Goal: Task Accomplishment & Management: Complete application form

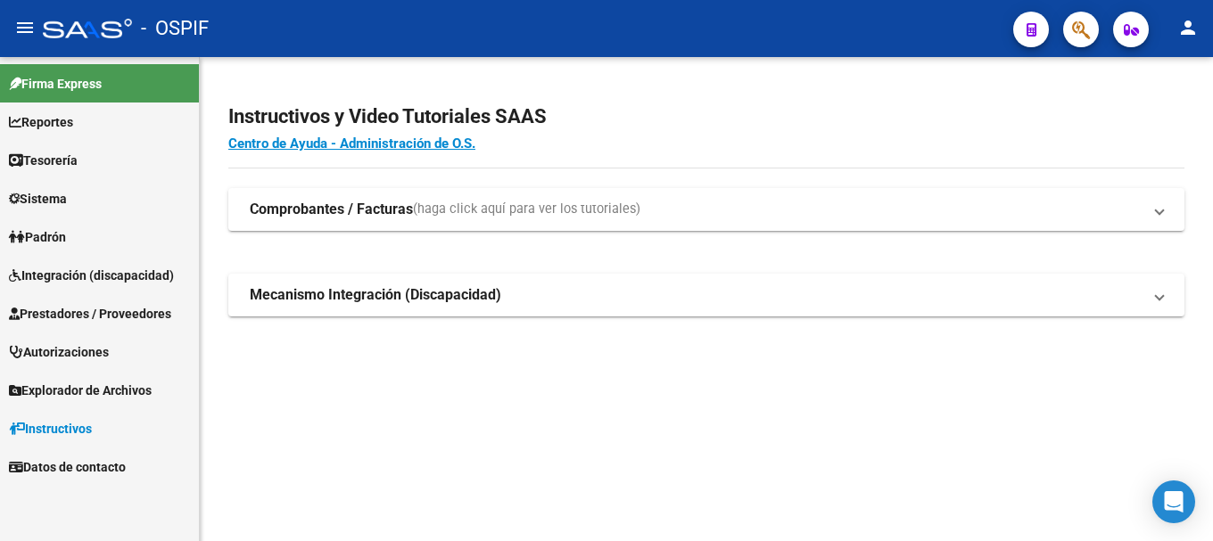
click at [115, 316] on span "Prestadores / Proveedores" at bounding box center [90, 314] width 162 height 20
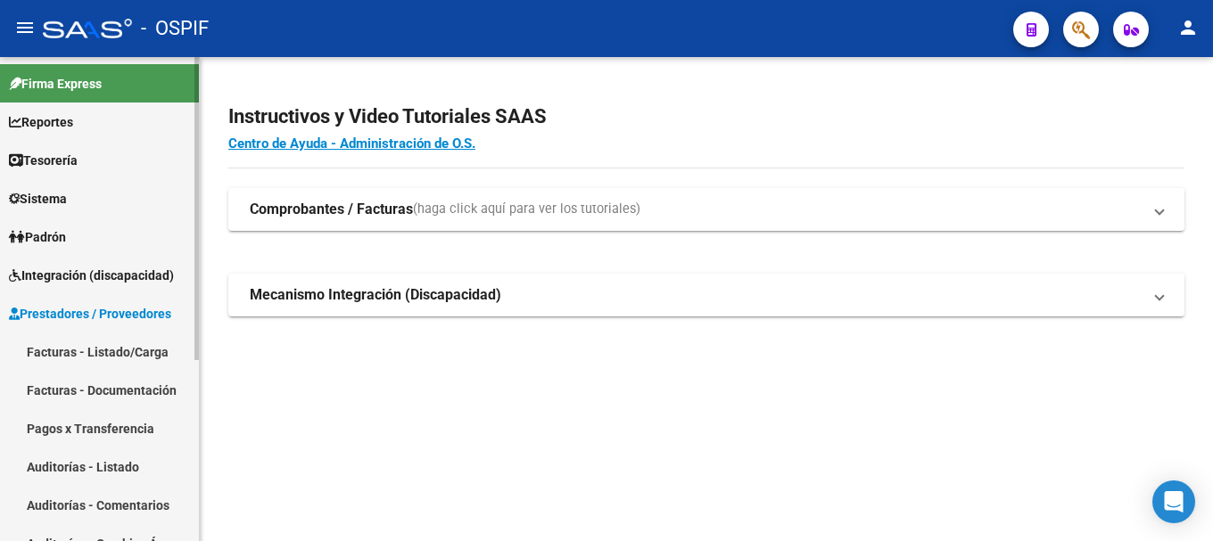
click at [104, 349] on link "Facturas - Listado/Carga" at bounding box center [99, 352] width 199 height 38
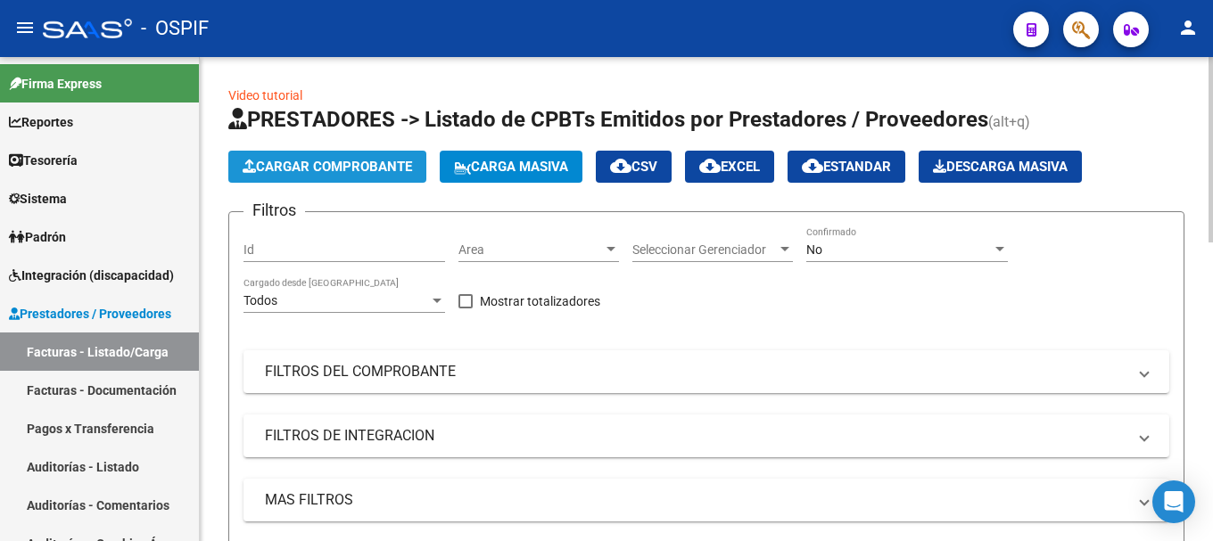
click at [363, 166] on span "Cargar Comprobante" at bounding box center [327, 167] width 169 height 16
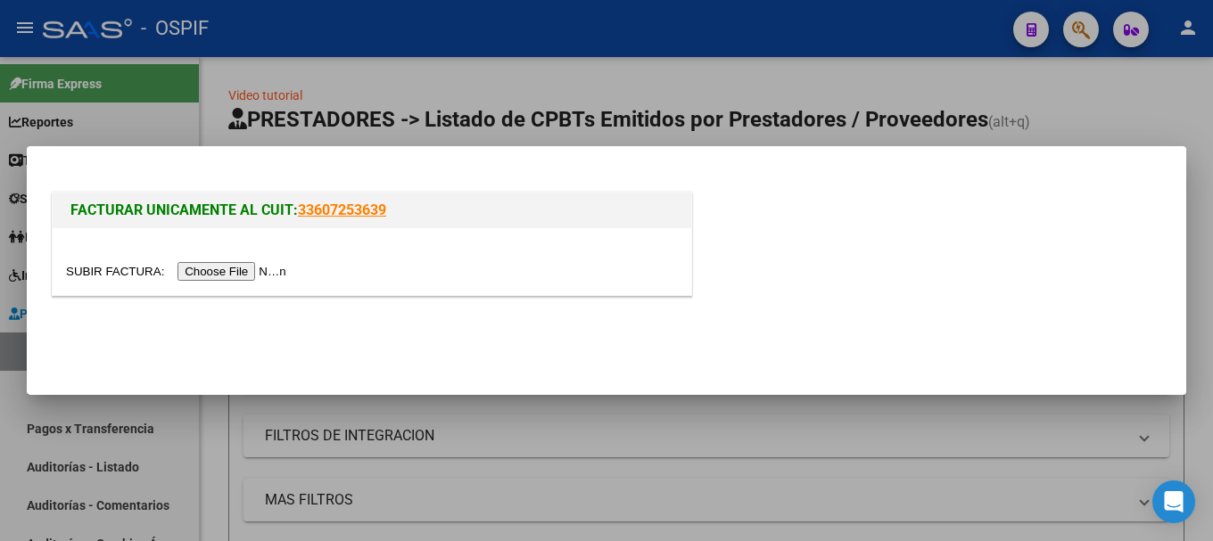
click at [246, 265] on input "file" at bounding box center [179, 271] width 226 height 19
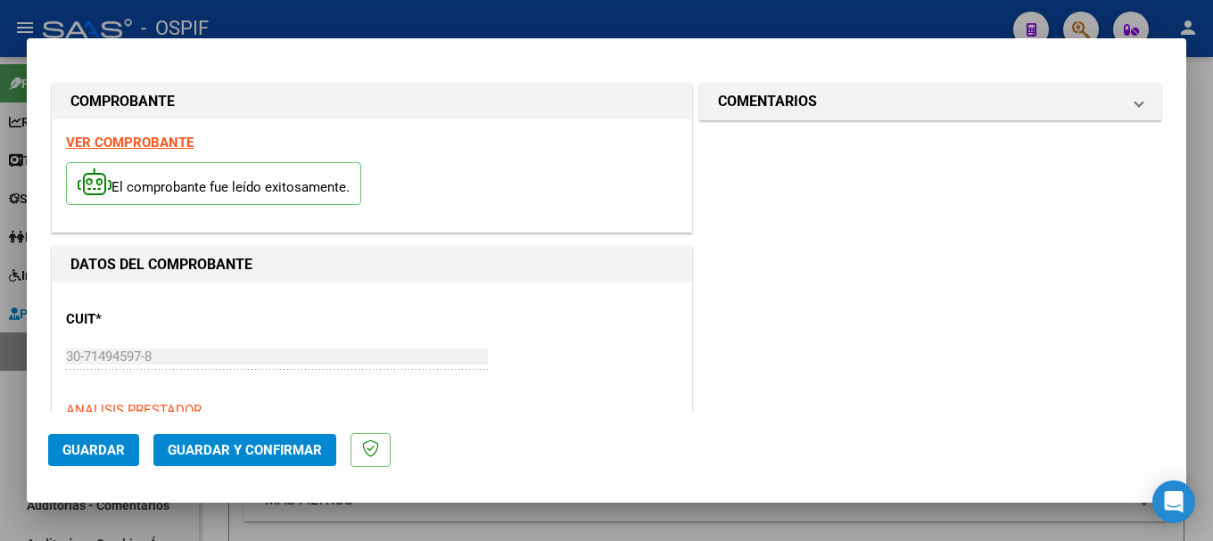
click at [147, 139] on strong "VER COMPROBANTE" at bounding box center [130, 143] width 128 height 16
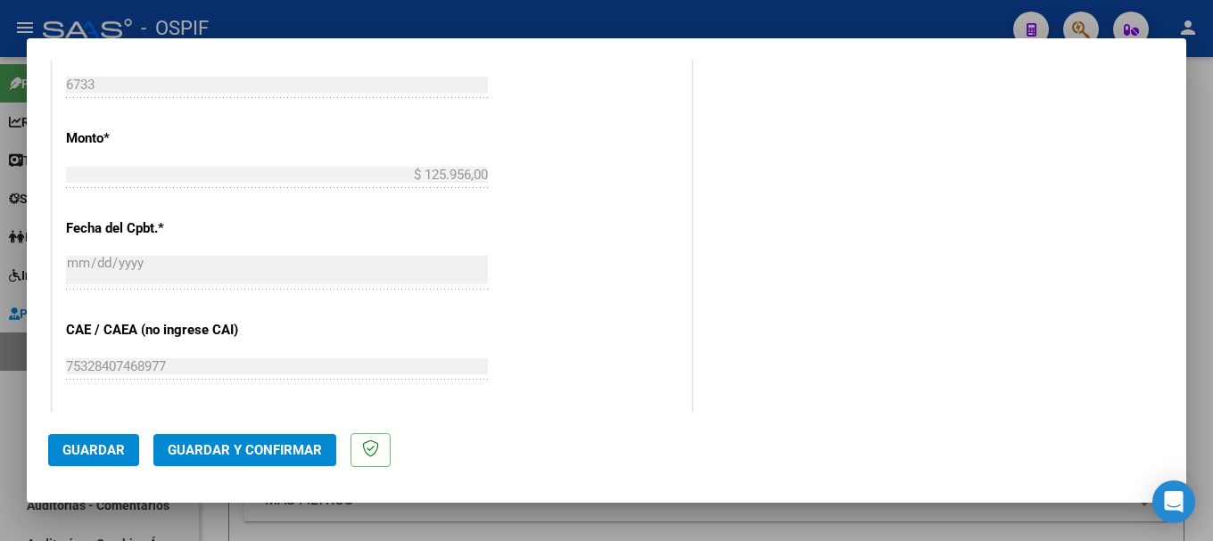
scroll to position [803, 0]
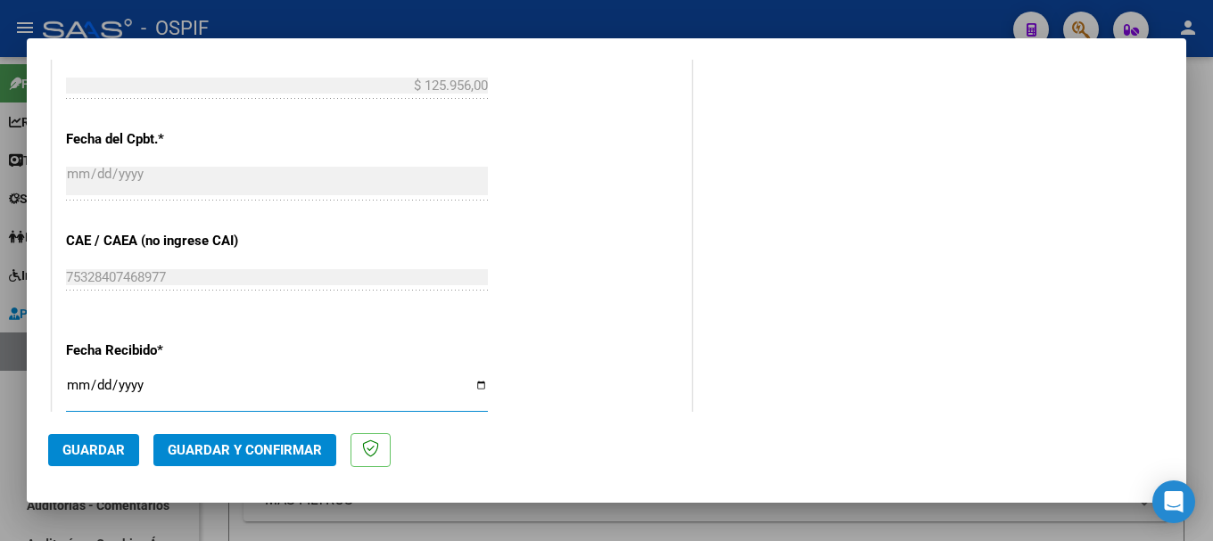
click at [472, 384] on input "2025-08-18" at bounding box center [277, 392] width 422 height 29
type input "2025-08-08"
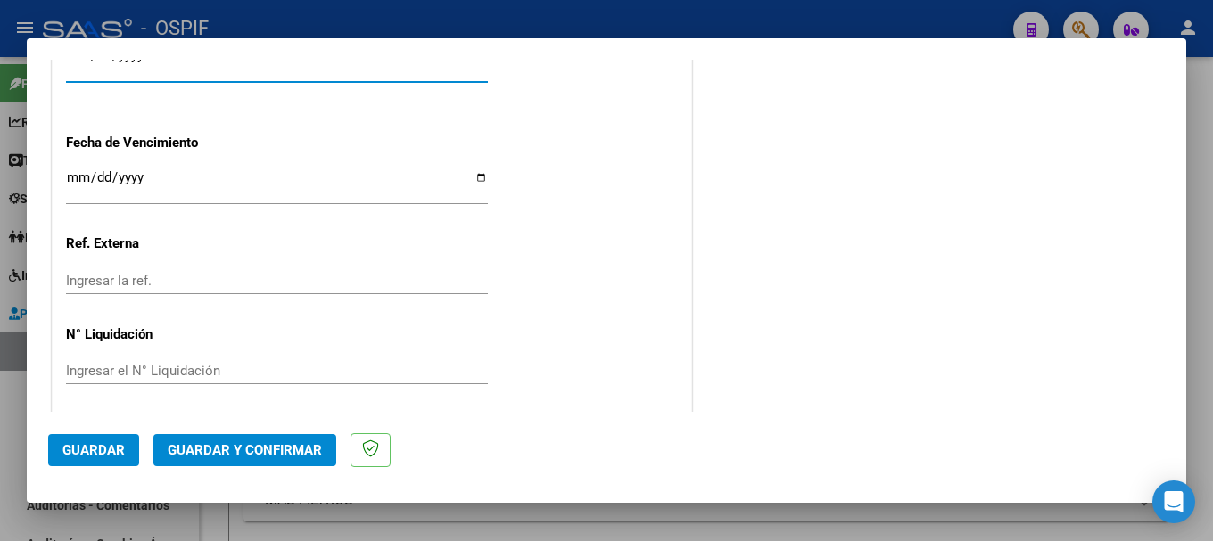
scroll to position [1140, 0]
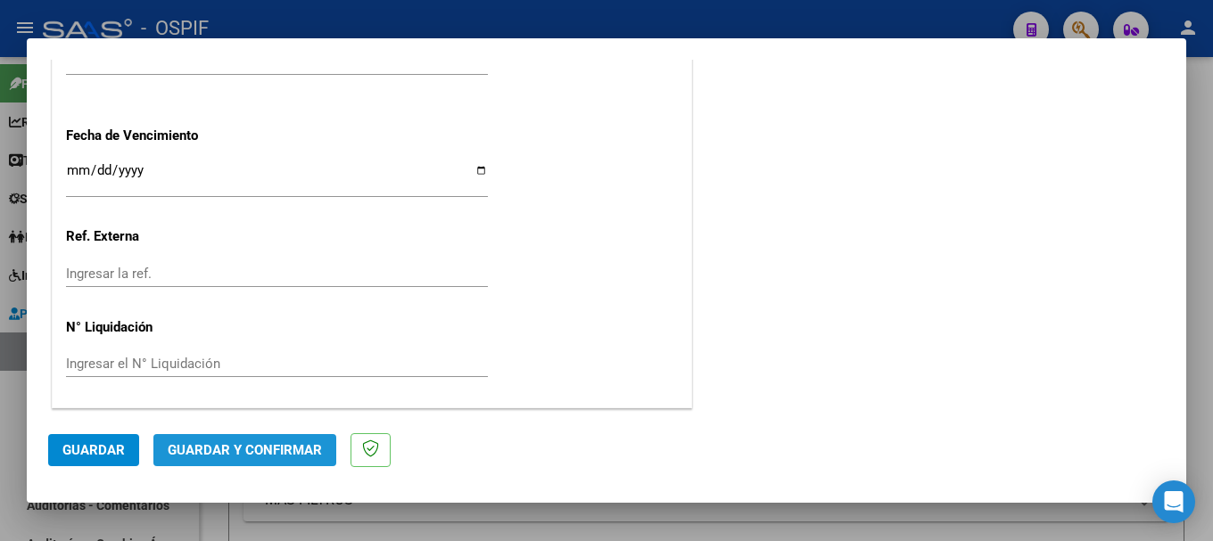
click at [250, 450] on span "Guardar y Confirmar" at bounding box center [245, 450] width 154 height 16
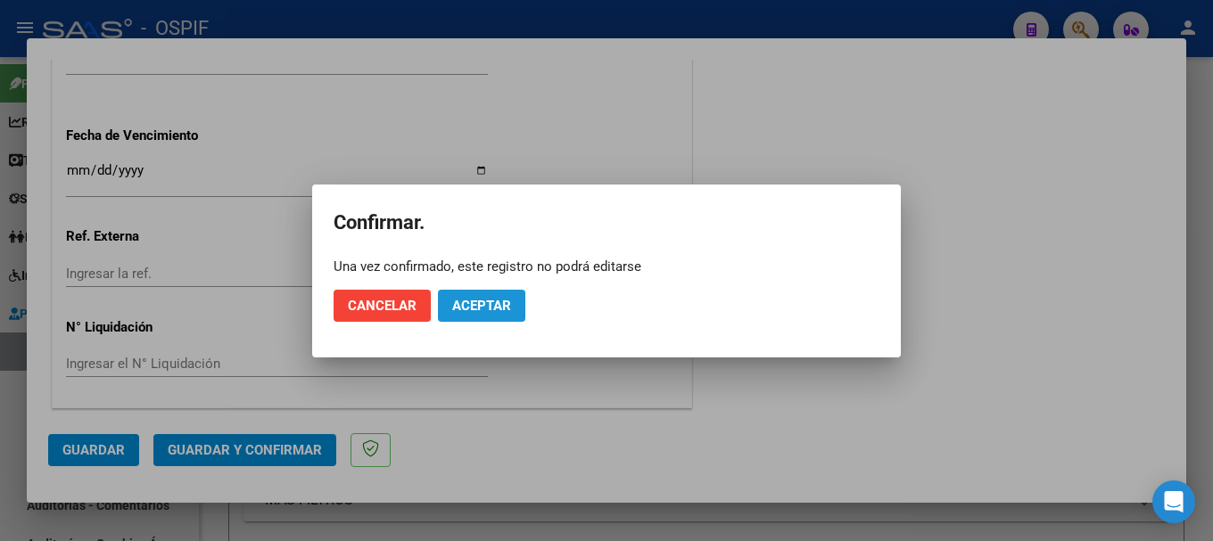
click at [492, 308] on span "Aceptar" at bounding box center [481, 306] width 59 height 16
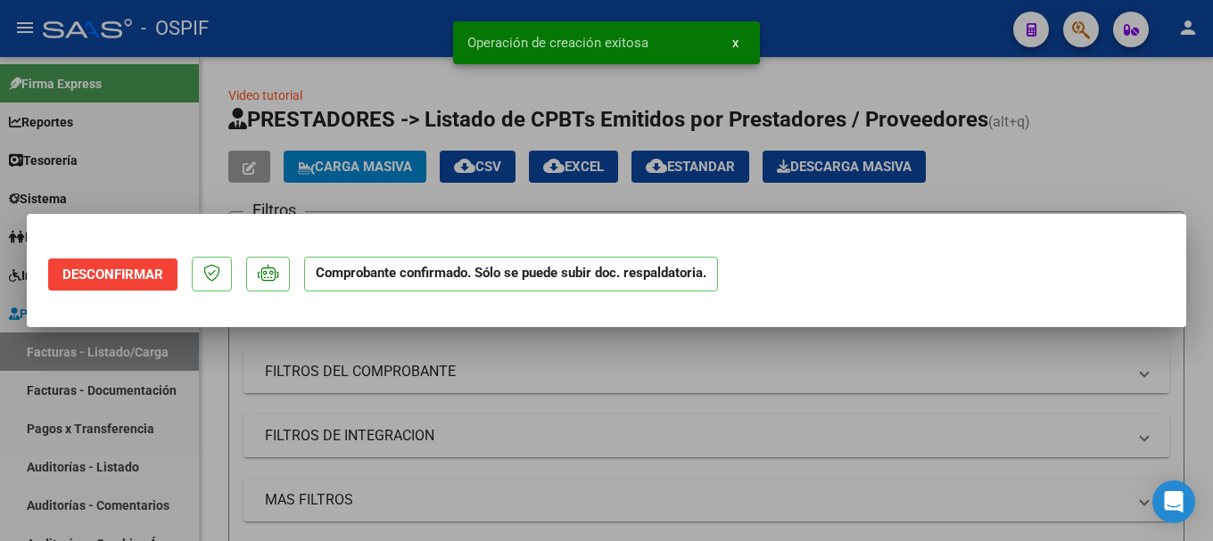
scroll to position [0, 0]
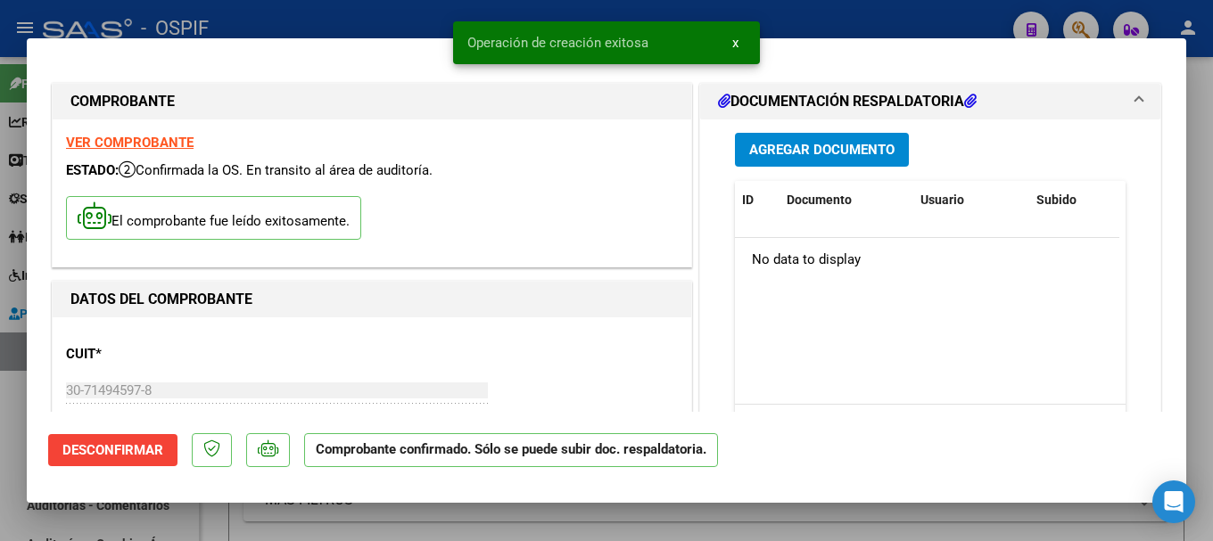
click at [317, 19] on div at bounding box center [606, 270] width 1213 height 541
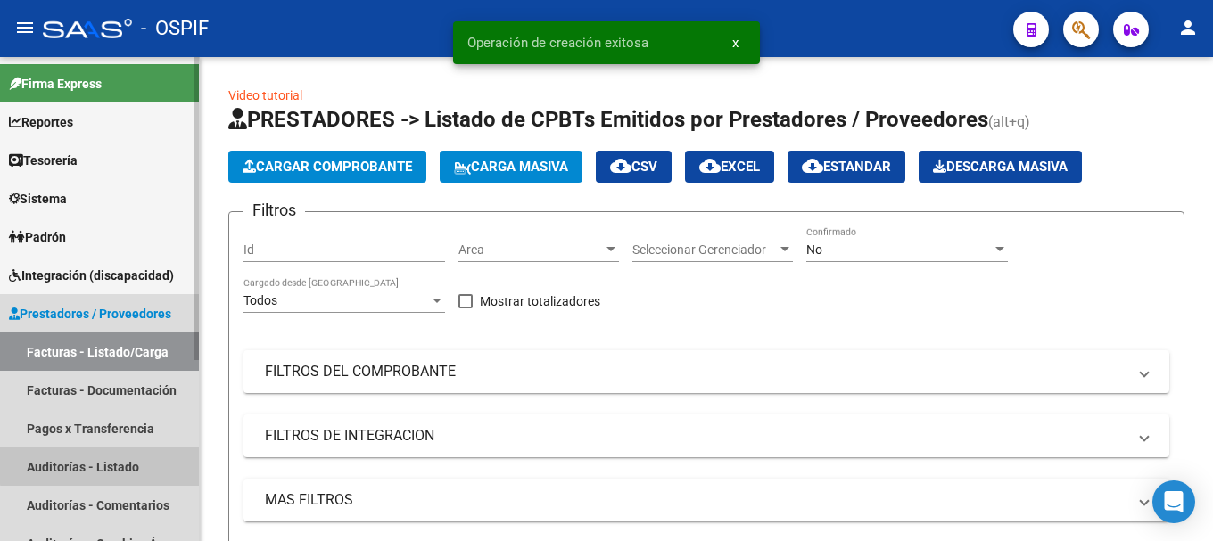
click at [101, 459] on link "Auditorías - Listado" at bounding box center [99, 467] width 199 height 38
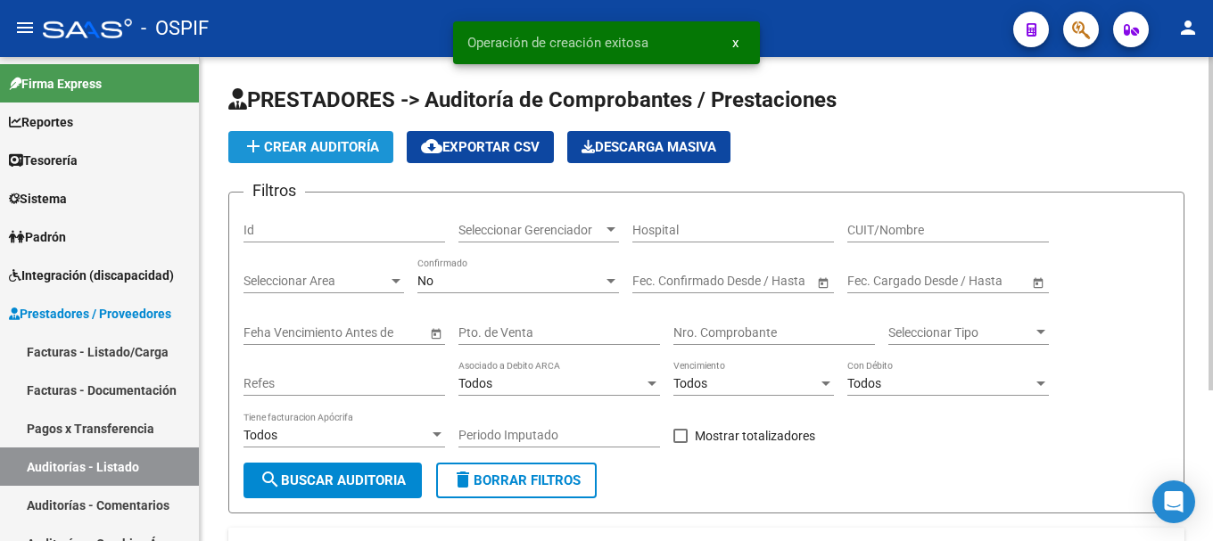
click at [325, 147] on span "add Crear Auditoría" at bounding box center [311, 147] width 136 height 16
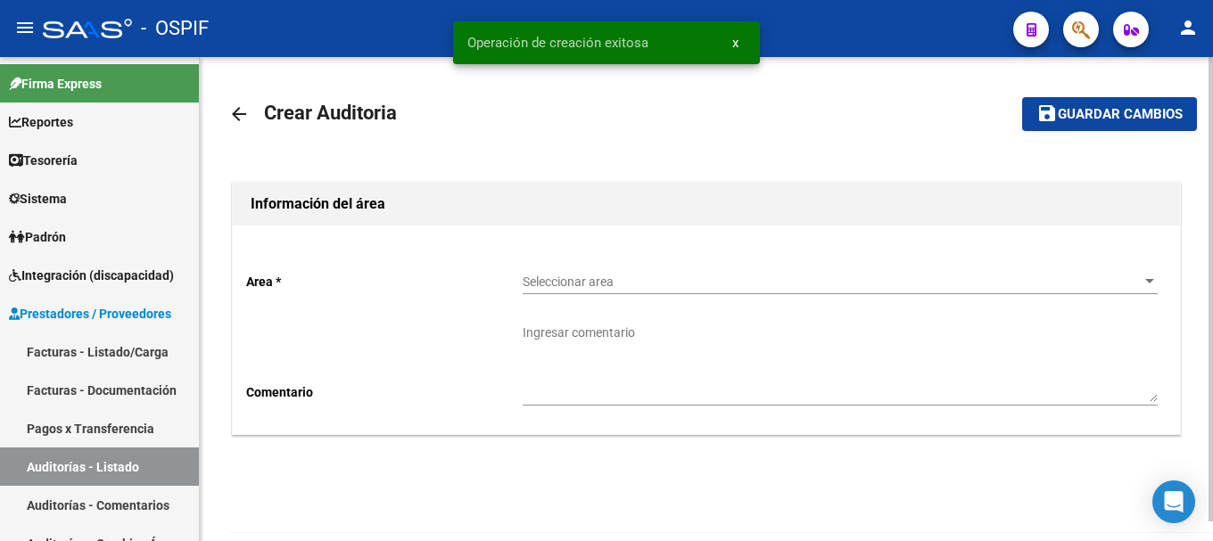
click at [1146, 285] on div at bounding box center [1150, 282] width 16 height 14
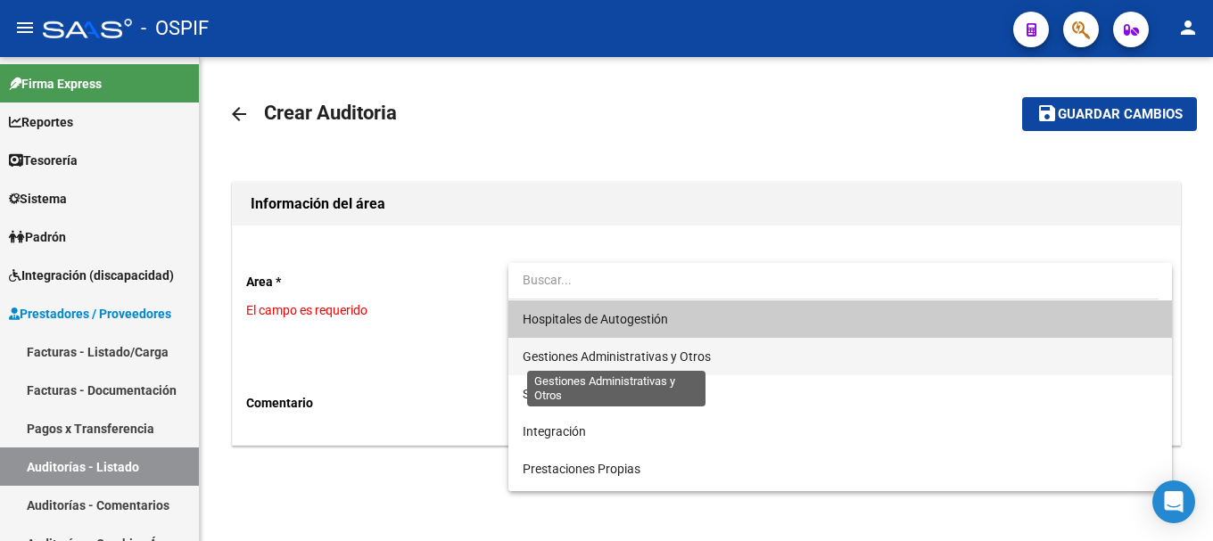
click at [657, 359] on span "Gestiones Administrativas y Otros" at bounding box center [617, 357] width 188 height 14
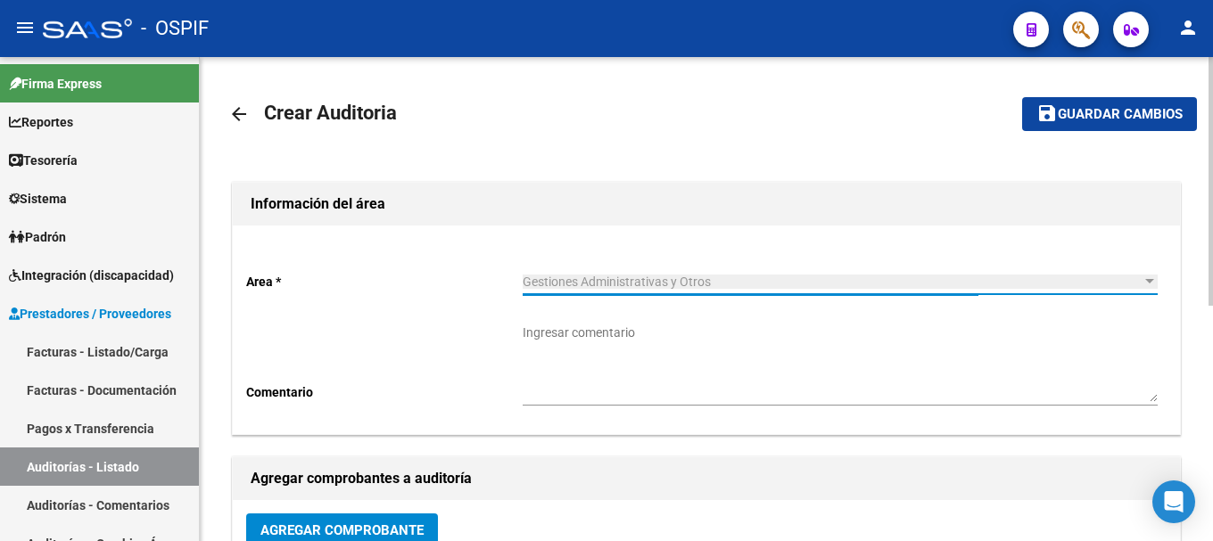
click at [661, 368] on textarea "Ingresar comentario" at bounding box center [840, 363] width 635 height 79
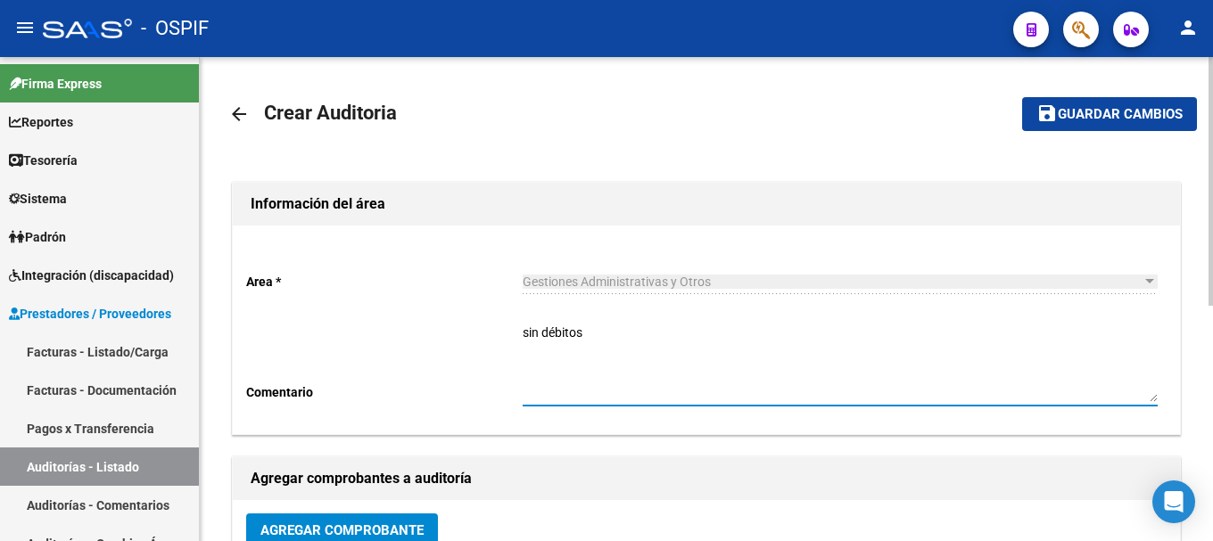
scroll to position [89, 0]
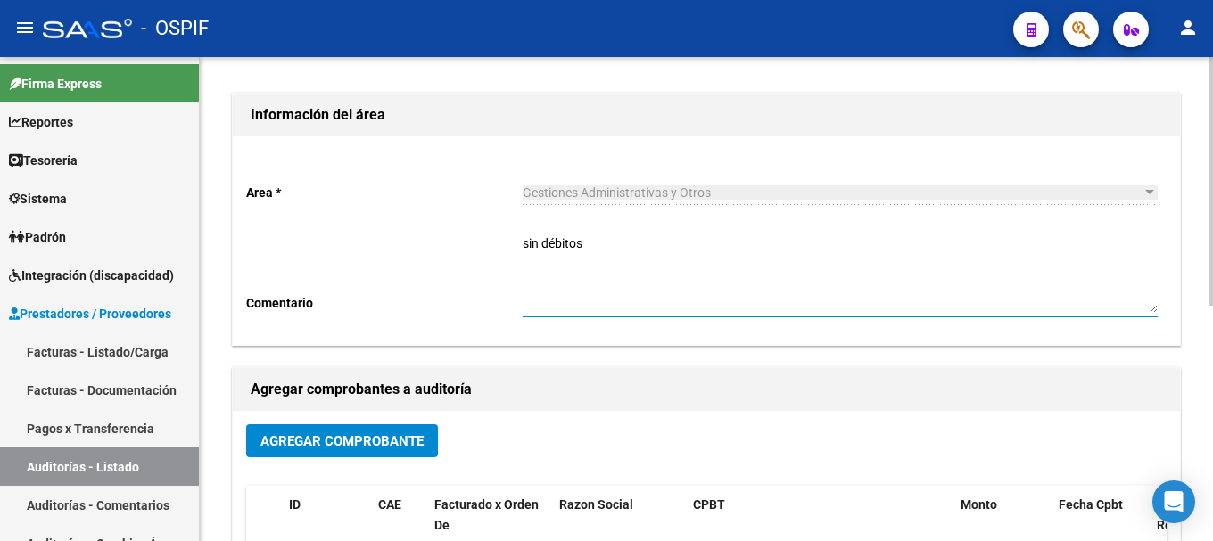
type textarea "sin débitos"
click at [380, 438] on span "Agregar Comprobante" at bounding box center [341, 442] width 163 height 16
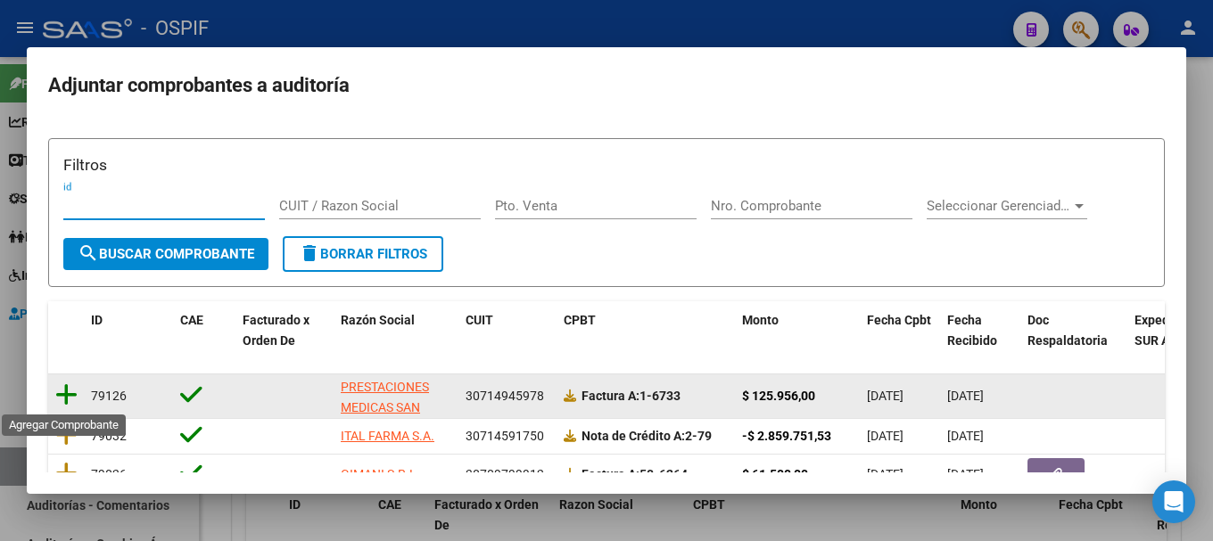
click at [64, 393] on icon at bounding box center [66, 395] width 22 height 25
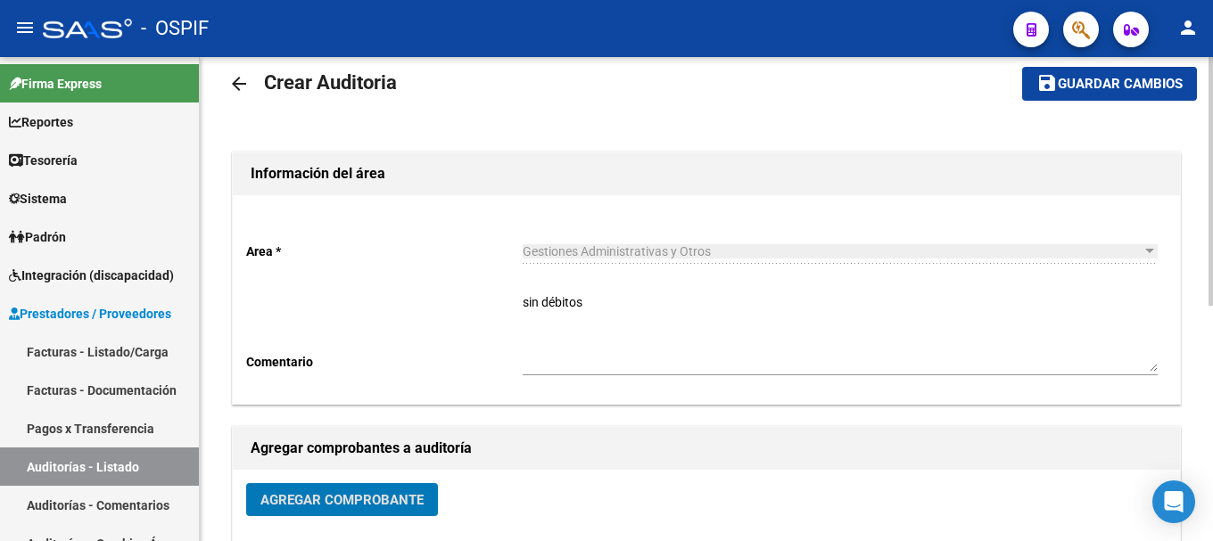
scroll to position [0, 0]
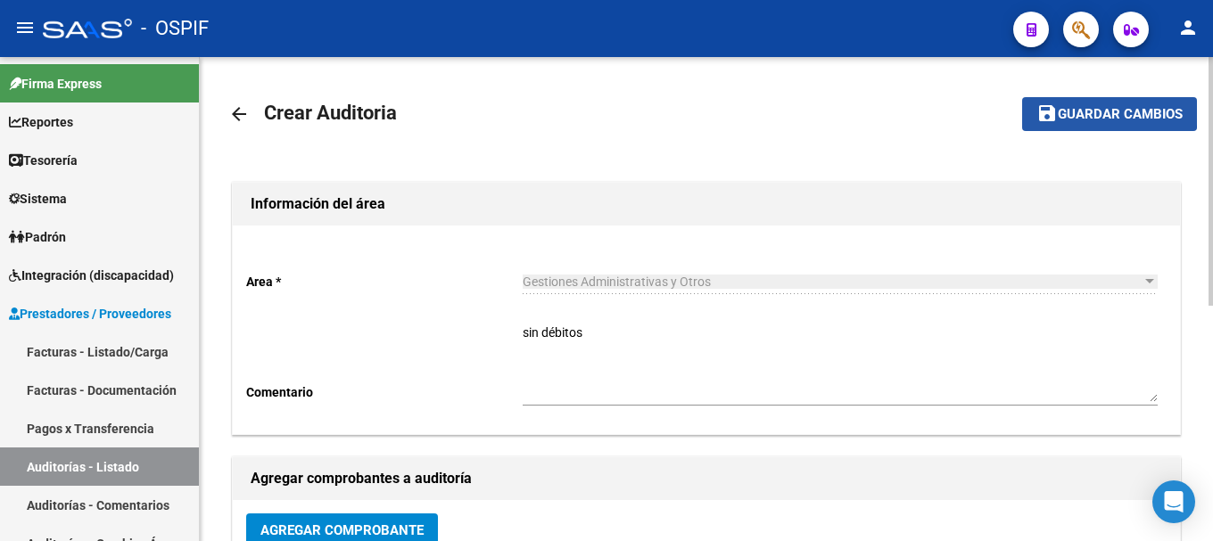
click at [1090, 112] on span "Guardar cambios" at bounding box center [1120, 115] width 125 height 16
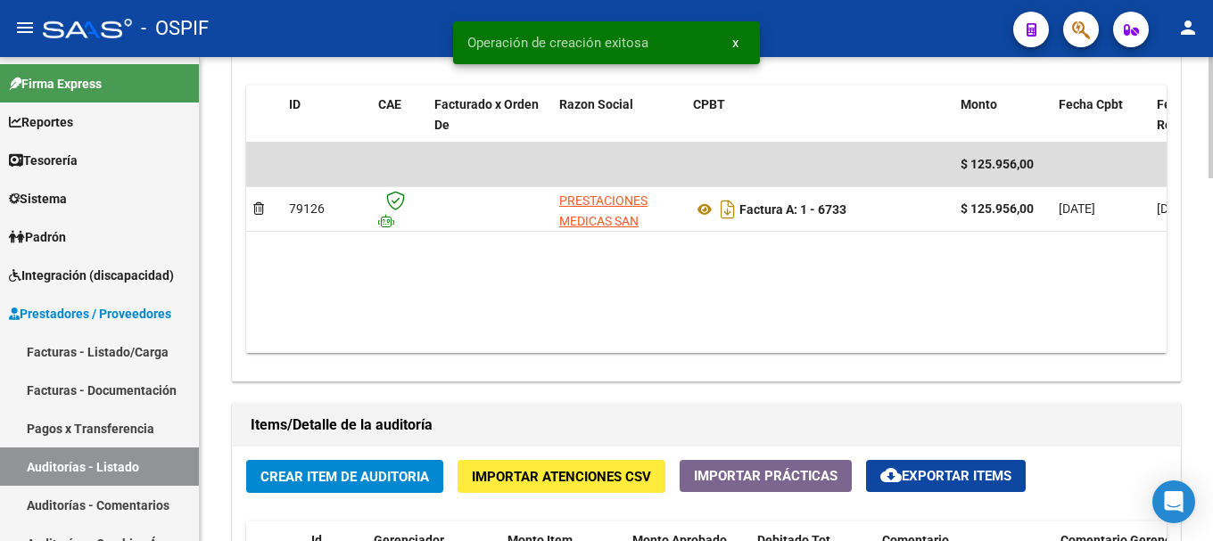
scroll to position [981, 0]
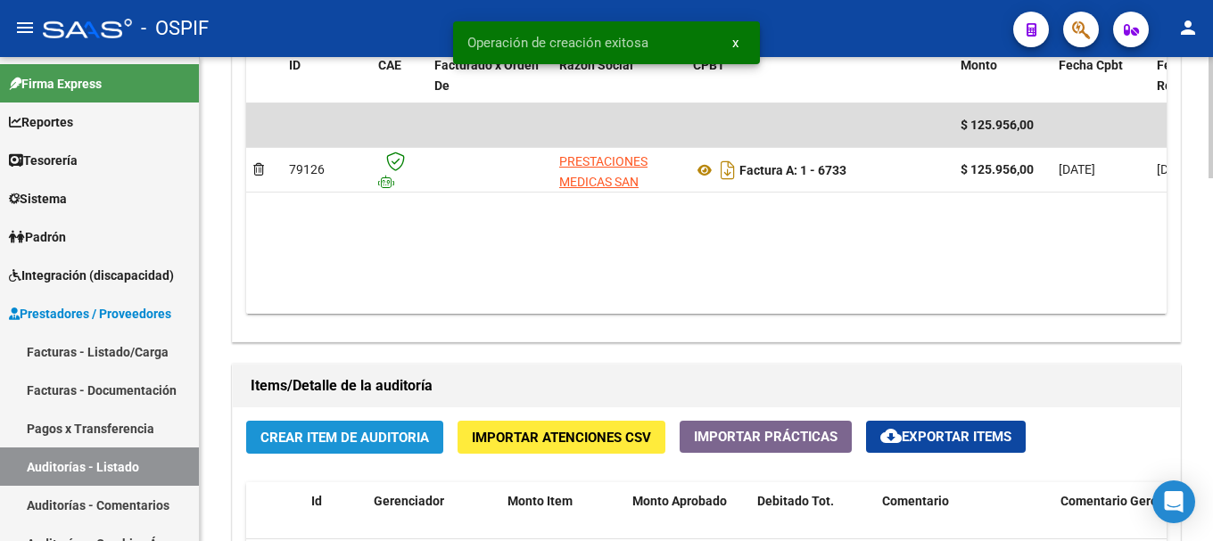
click at [379, 438] on span "Crear Item de Auditoria" at bounding box center [344, 438] width 169 height 16
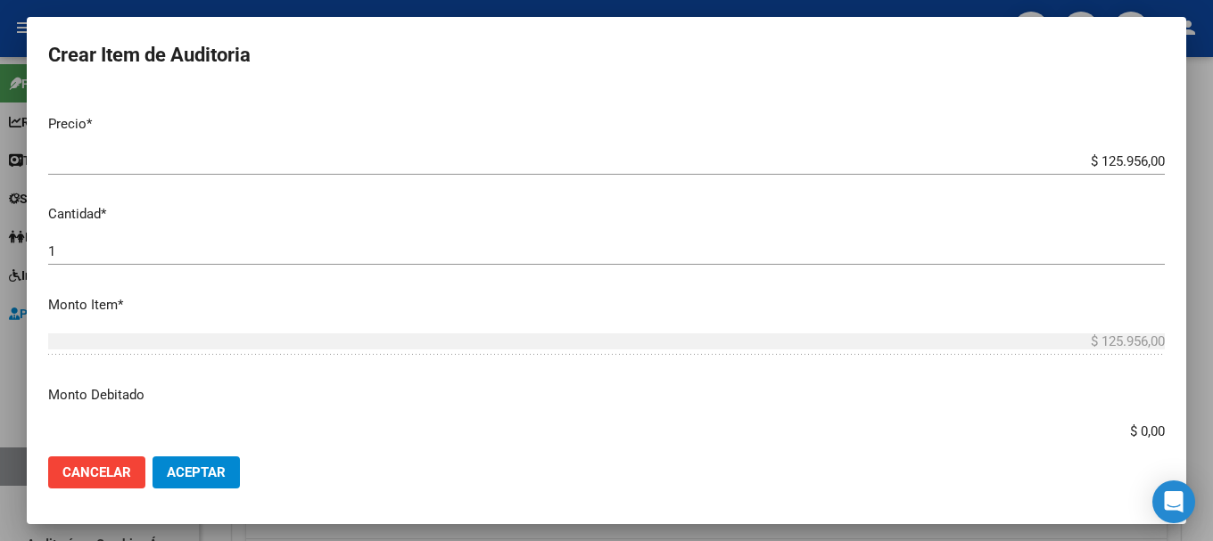
scroll to position [357, 0]
click at [216, 470] on span "Aceptar" at bounding box center [196, 473] width 59 height 16
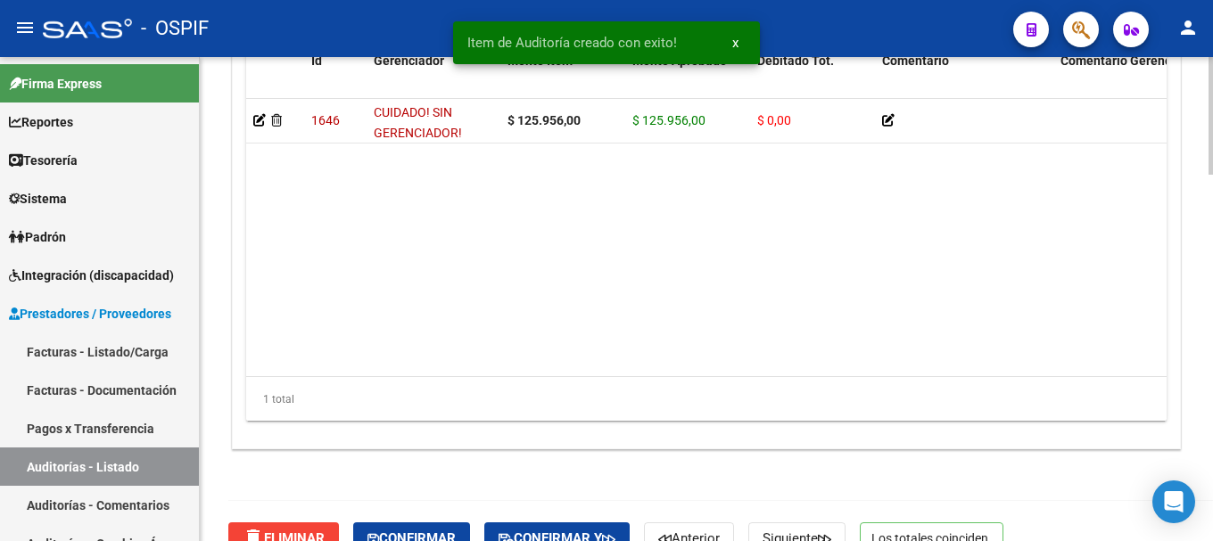
scroll to position [1505, 0]
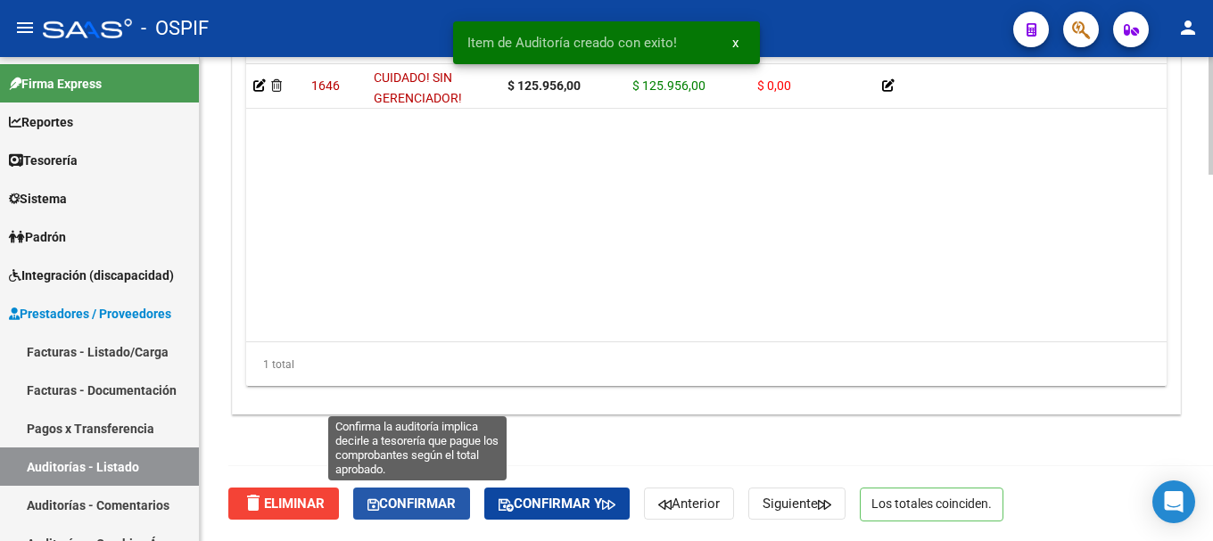
click at [421, 502] on span "Confirmar" at bounding box center [412, 504] width 88 height 16
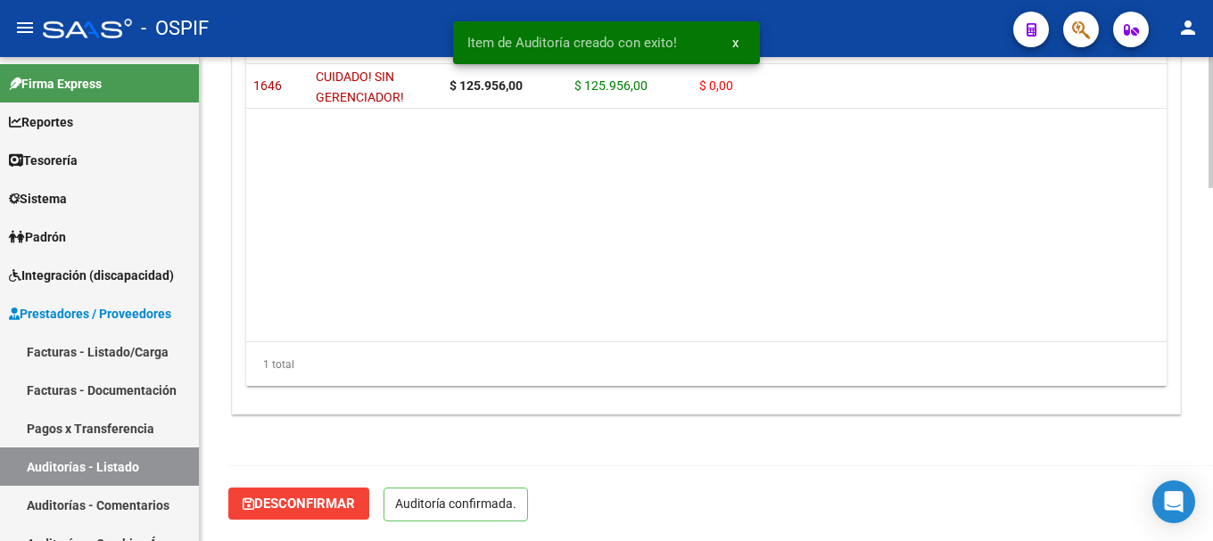
scroll to position [1303, 0]
type input "202508"
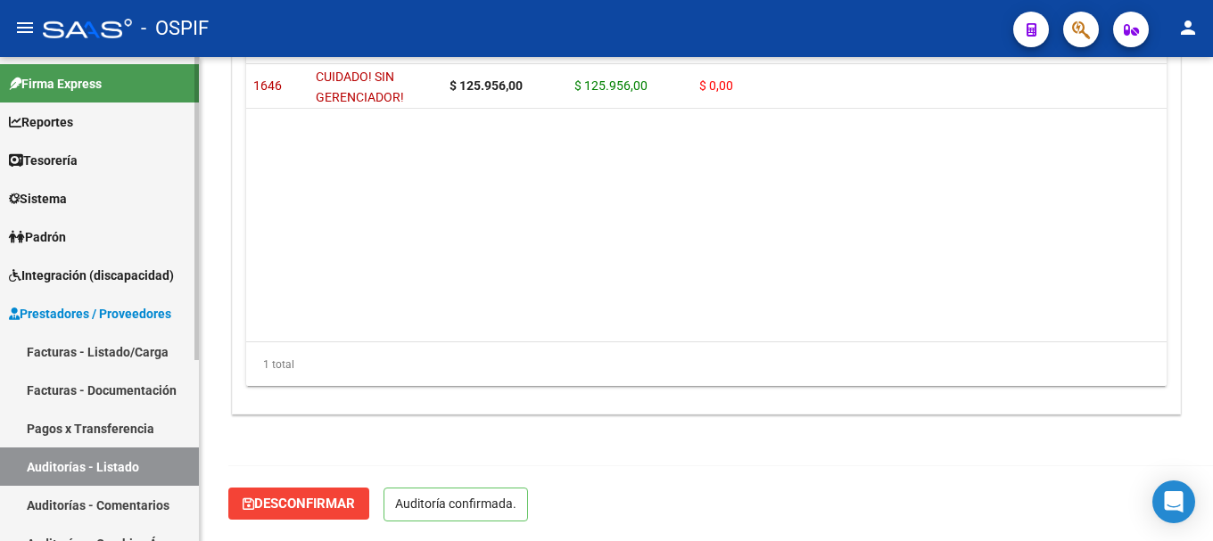
click at [81, 312] on span "Prestadores / Proveedores" at bounding box center [90, 314] width 162 height 20
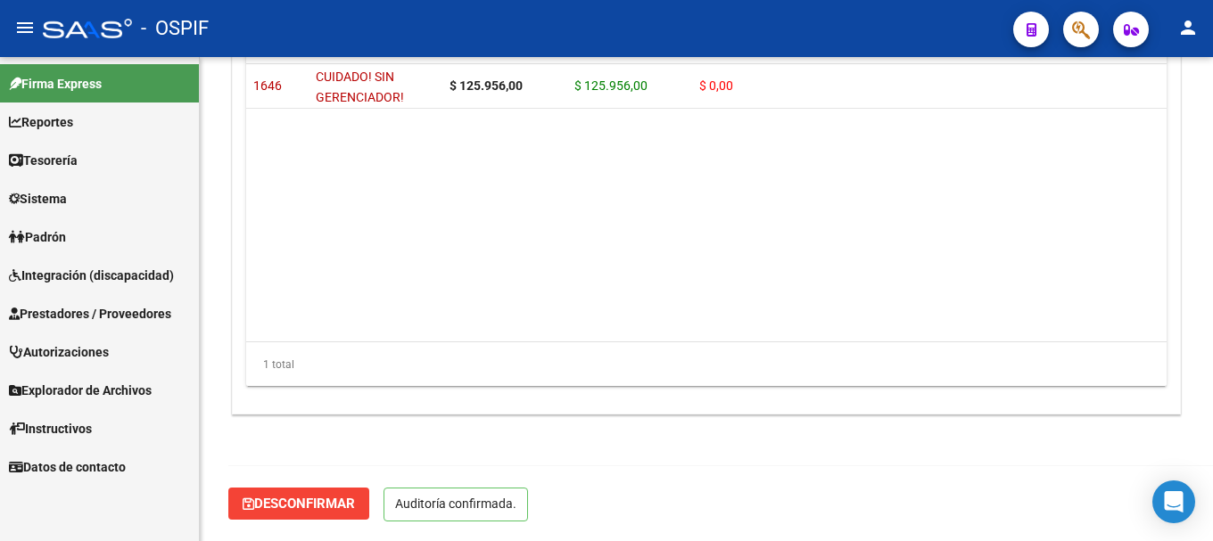
click at [65, 319] on span "Prestadores / Proveedores" at bounding box center [90, 314] width 162 height 20
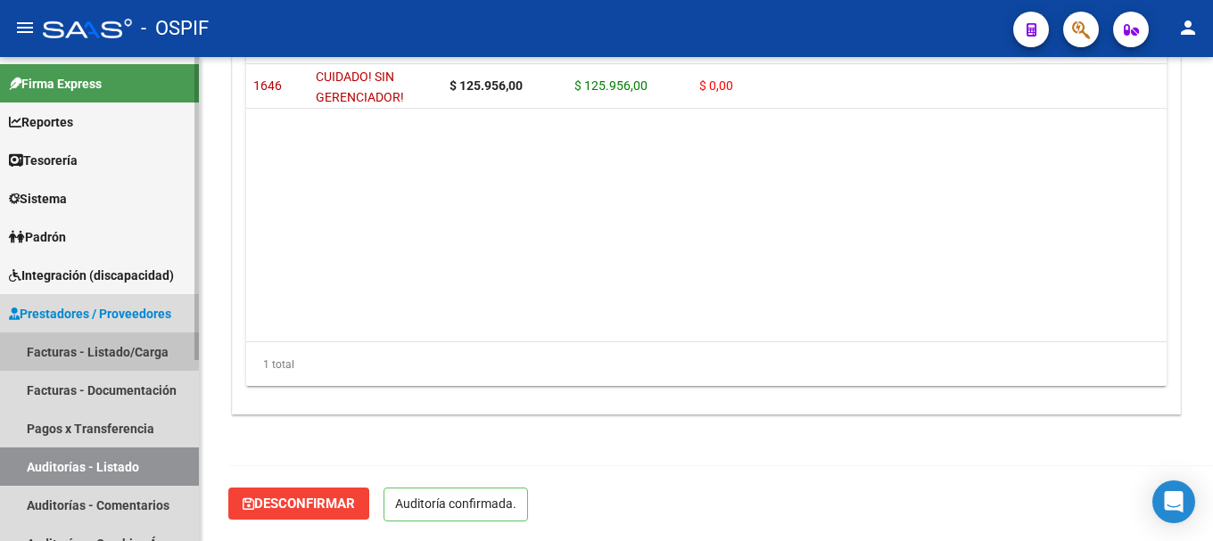
click at [56, 347] on link "Facturas - Listado/Carga" at bounding box center [99, 352] width 199 height 38
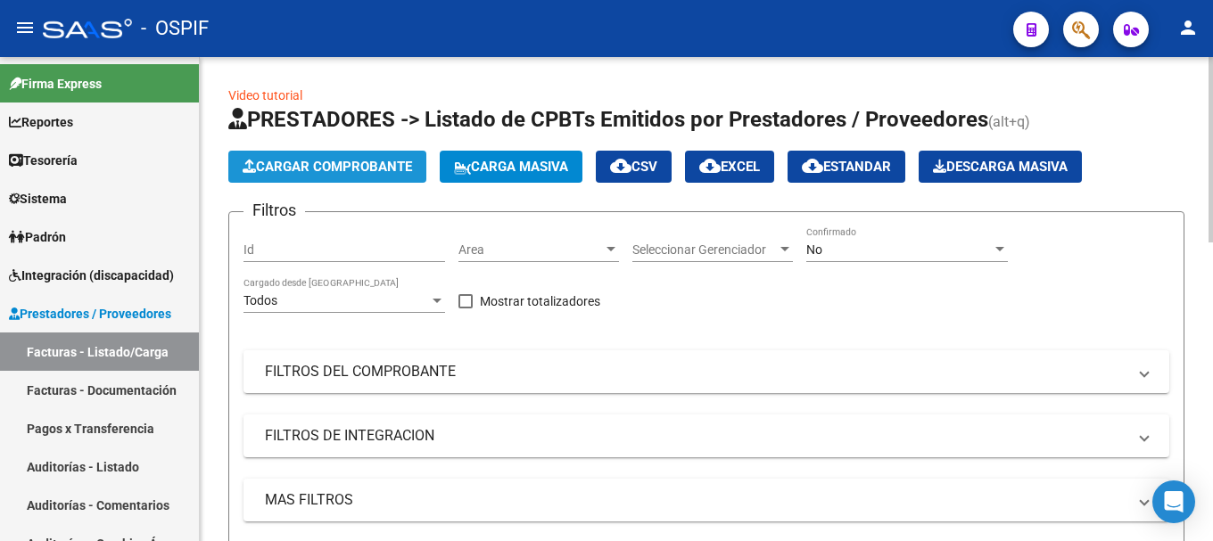
click at [323, 168] on span "Cargar Comprobante" at bounding box center [327, 167] width 169 height 16
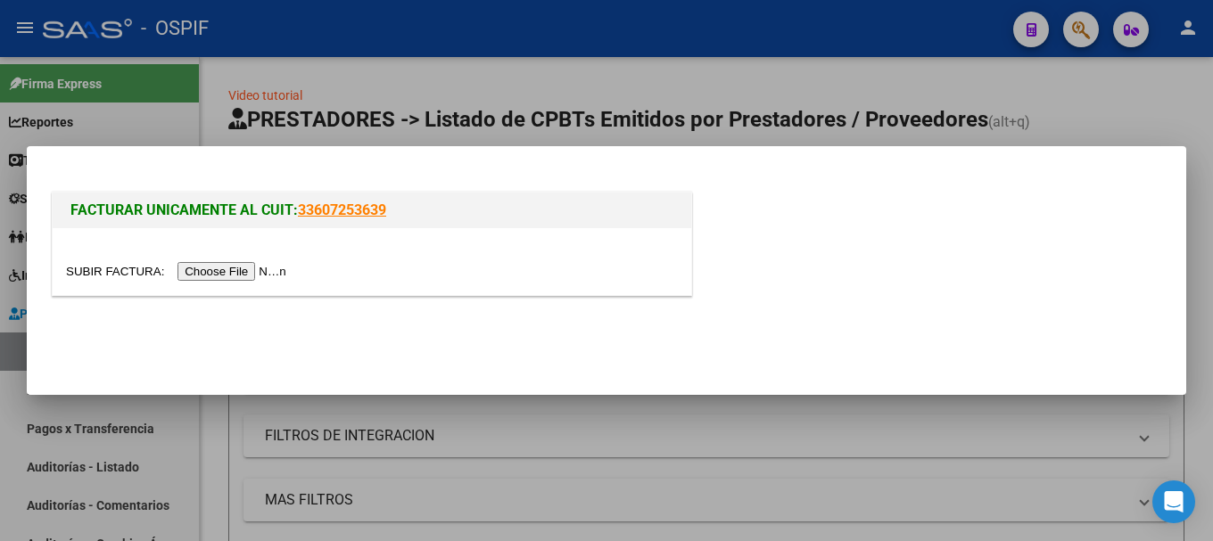
click at [236, 275] on input "file" at bounding box center [179, 271] width 226 height 19
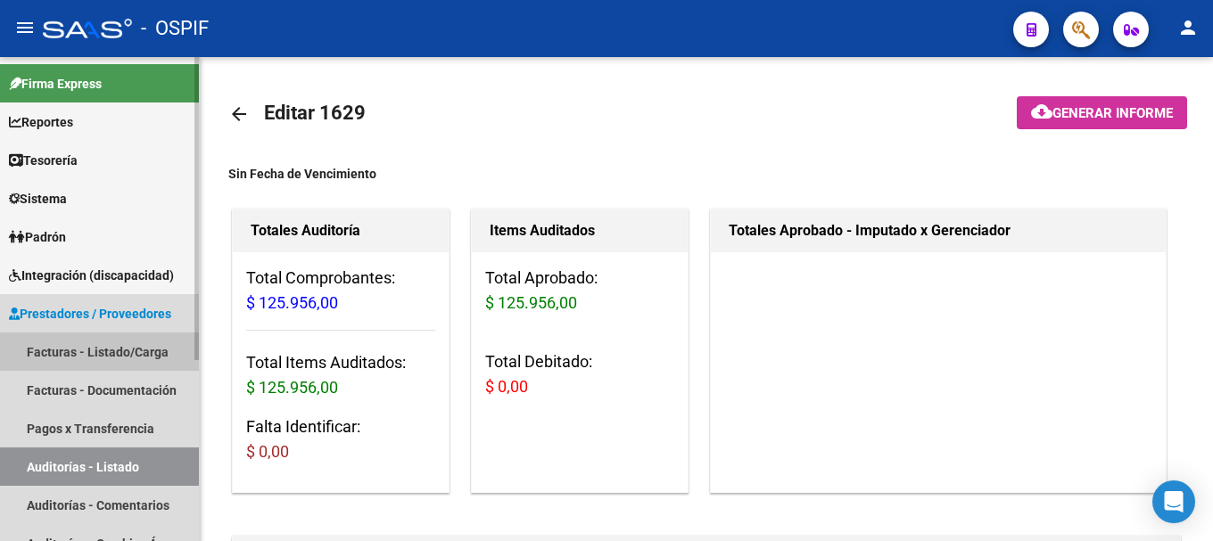
click at [136, 346] on link "Facturas - Listado/Carga" at bounding box center [99, 352] width 199 height 38
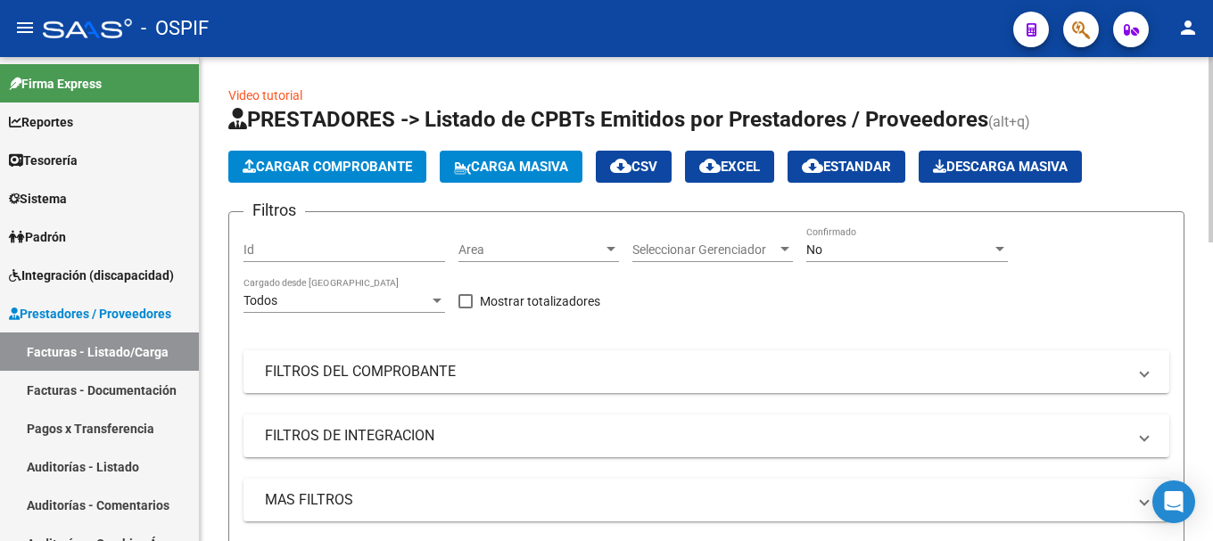
drag, startPoint x: 1146, startPoint y: 373, endPoint x: 1019, endPoint y: 373, distance: 127.6
click at [1120, 373] on mat-expansion-panel-header "FILTROS DEL COMPROBANTE" at bounding box center [707, 372] width 926 height 43
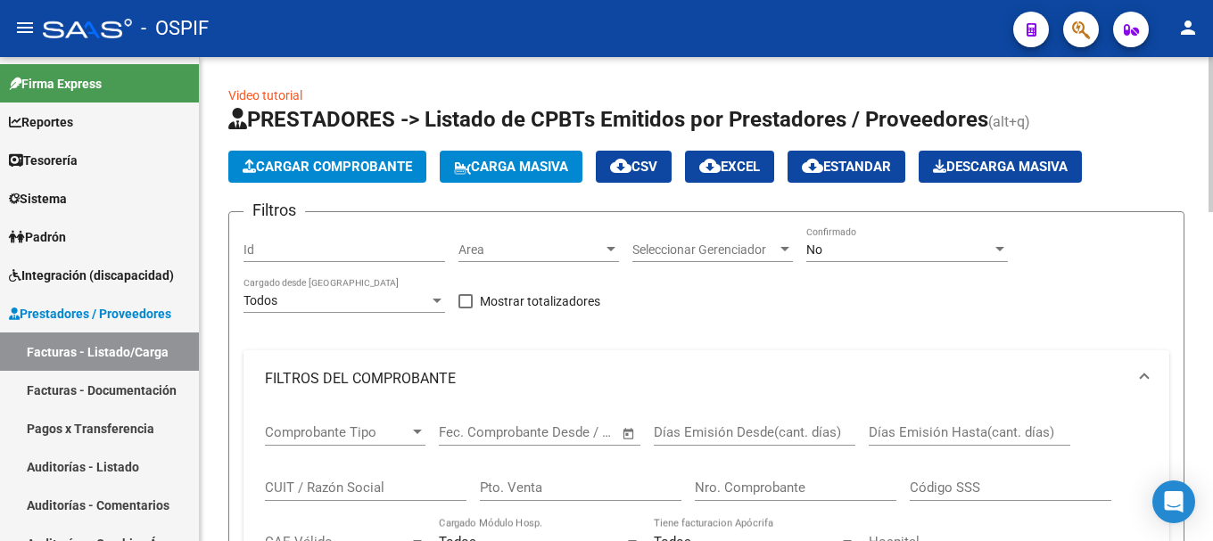
scroll to position [89, 0]
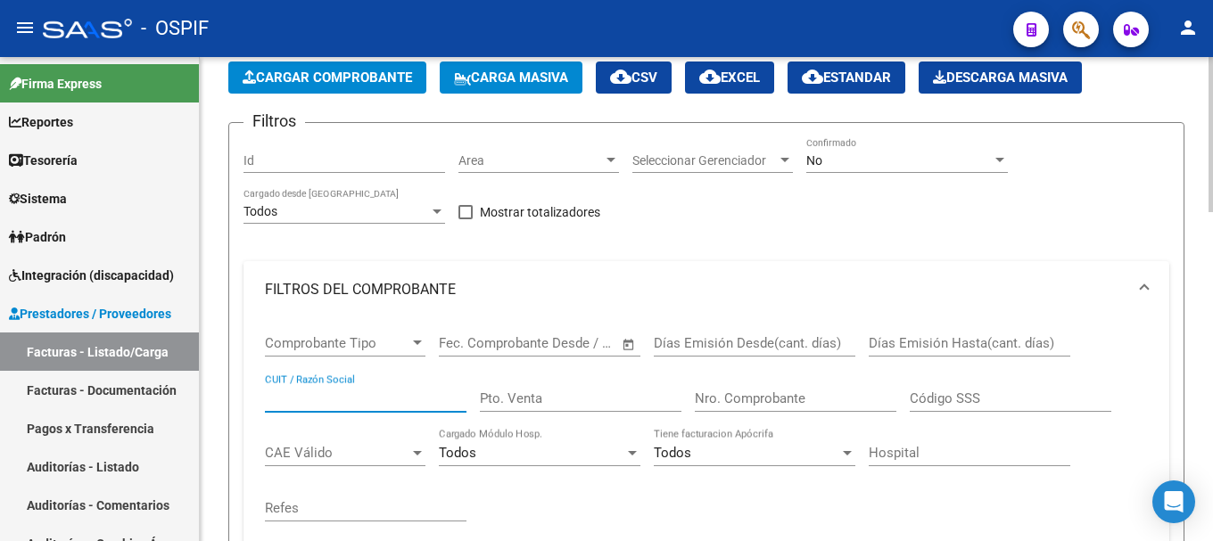
click at [388, 400] on input "CUIT / Razón Social" at bounding box center [366, 399] width 202 height 16
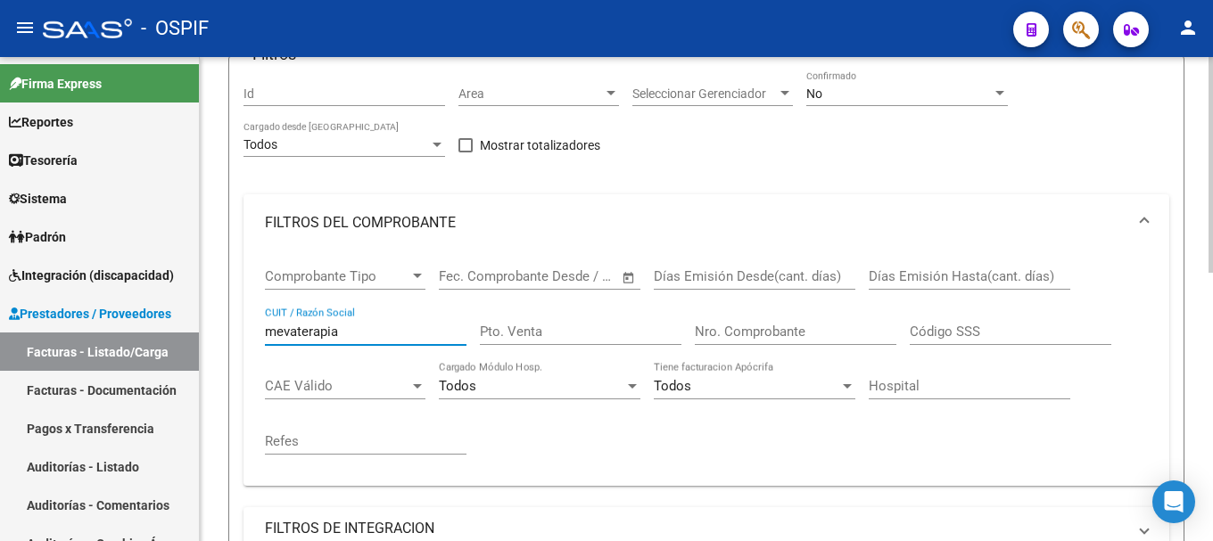
scroll to position [67, 0]
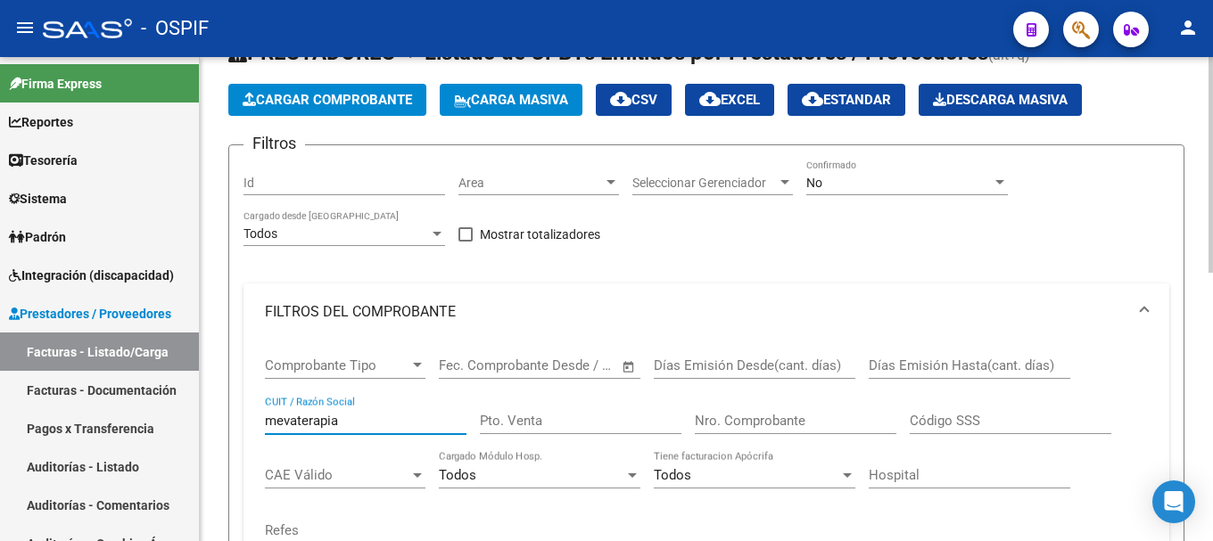
type input "mevaterapia"
click at [997, 177] on div at bounding box center [1000, 183] width 16 height 14
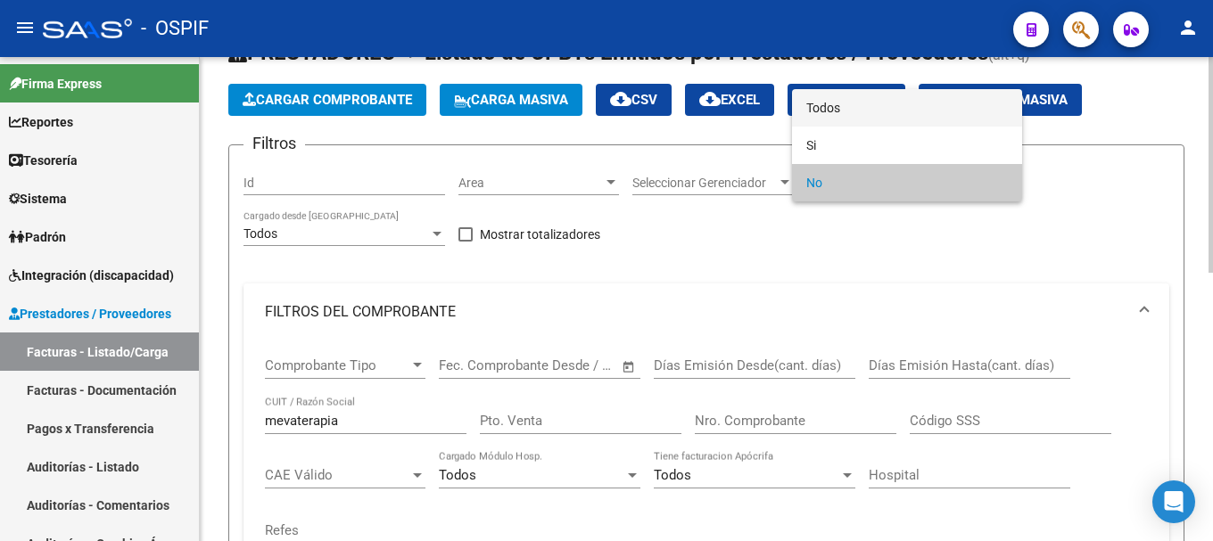
drag, startPoint x: 852, startPoint y: 108, endPoint x: 764, endPoint y: 191, distance: 121.2
click at [849, 112] on span "Todos" at bounding box center [907, 107] width 202 height 37
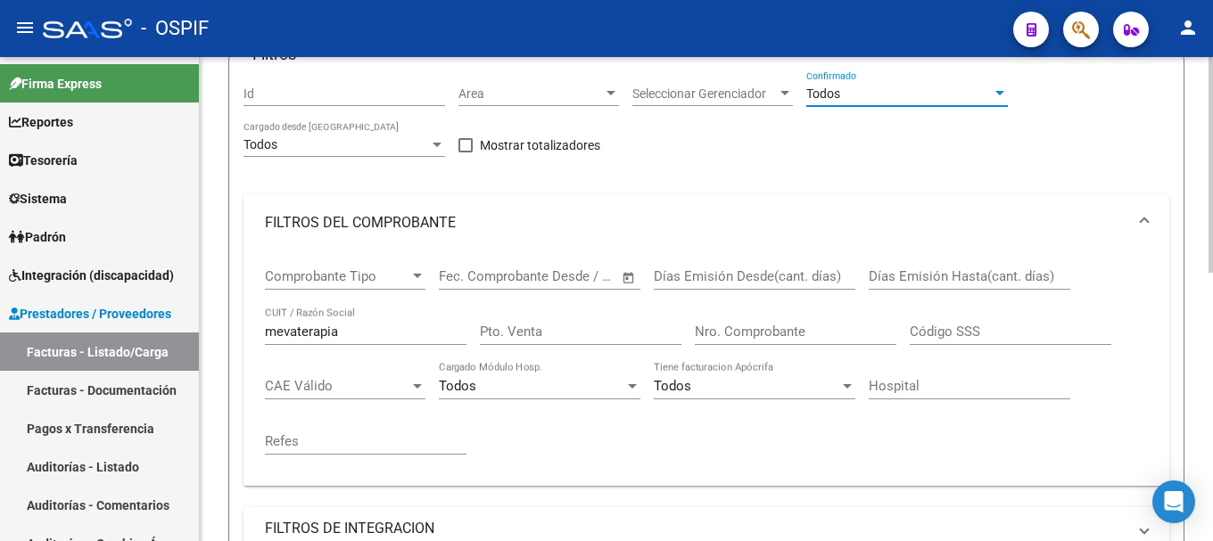
scroll to position [424, 0]
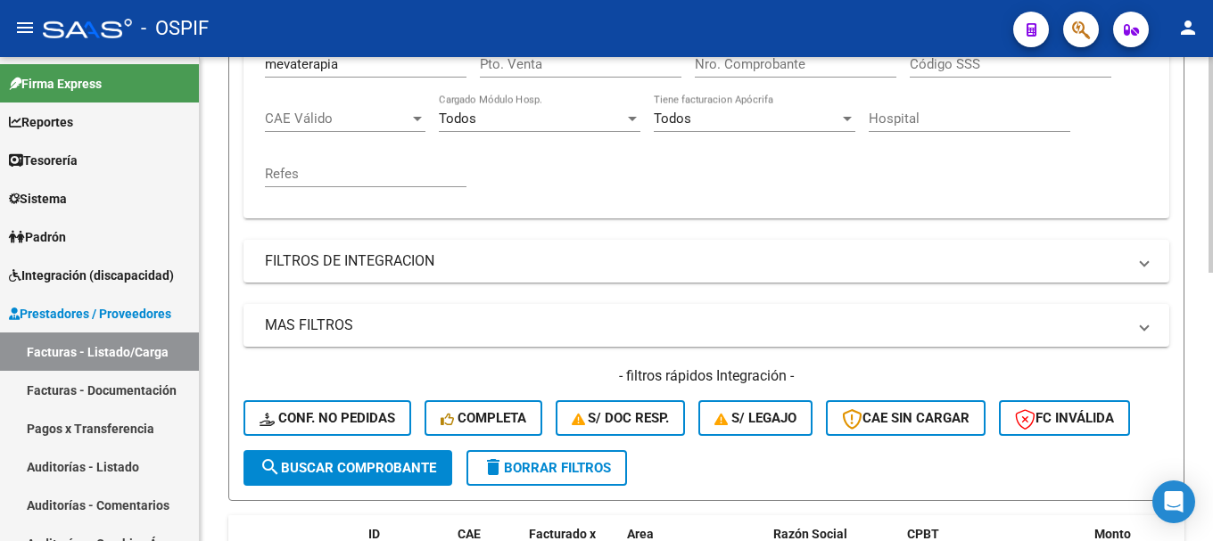
drag, startPoint x: 309, startPoint y: 474, endPoint x: 329, endPoint y: 463, distance: 23.1
click at [311, 472] on span "search Buscar Comprobante" at bounding box center [348, 468] width 177 height 16
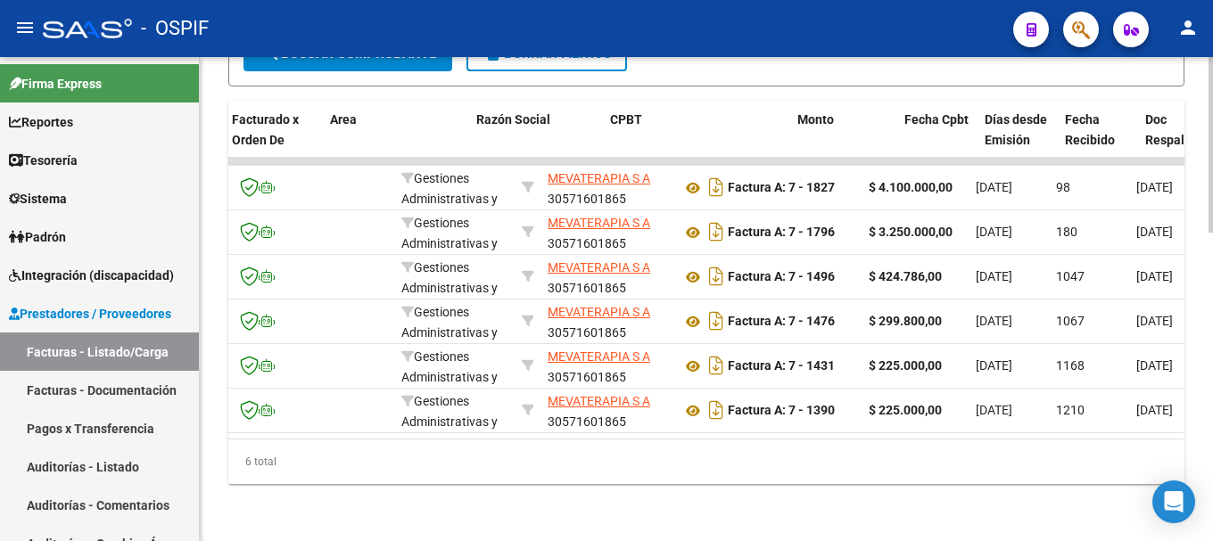
scroll to position [0, 345]
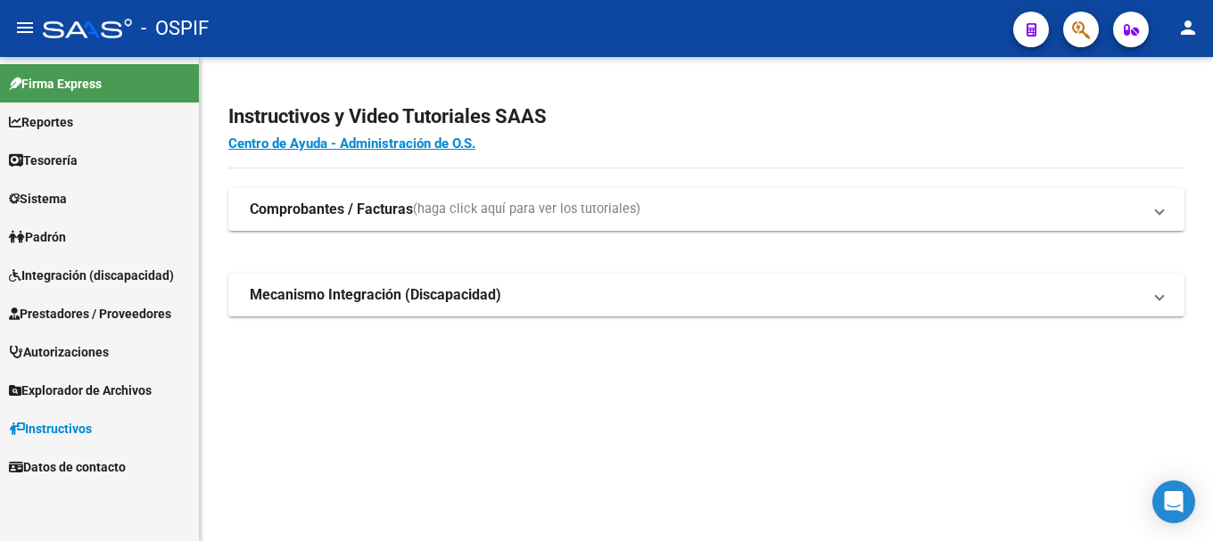
click at [107, 316] on span "Prestadores / Proveedores" at bounding box center [90, 314] width 162 height 20
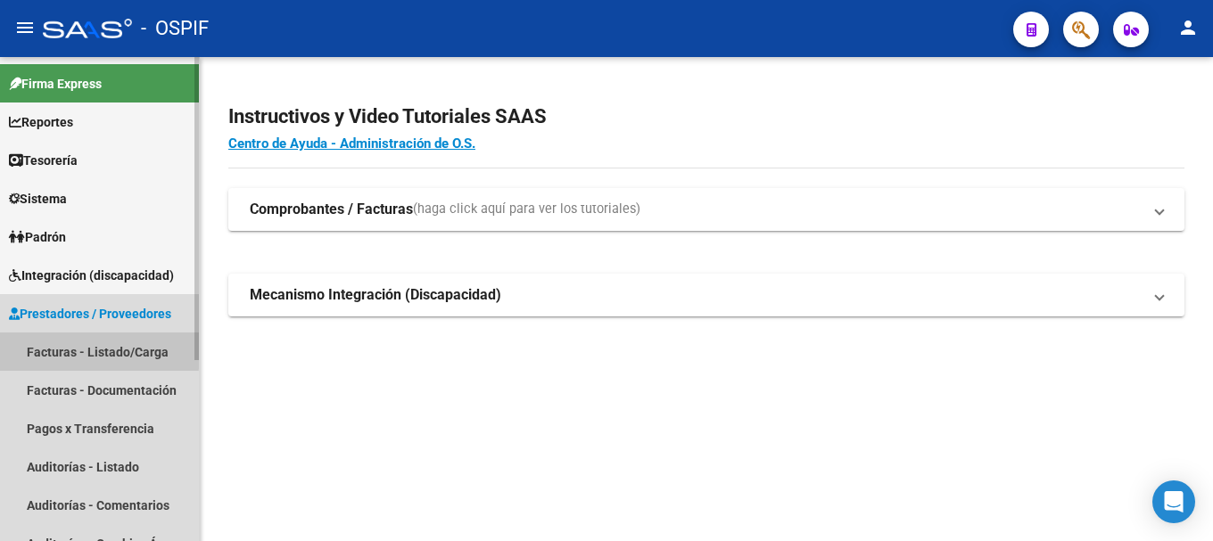
click at [75, 349] on link "Facturas - Listado/Carga" at bounding box center [99, 352] width 199 height 38
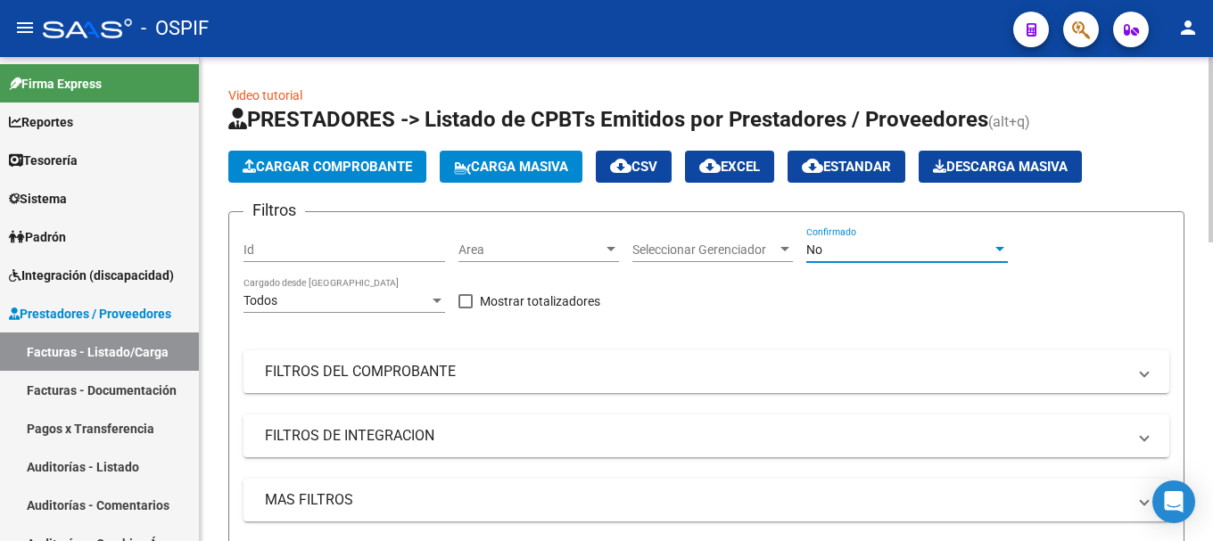
click at [997, 247] on div at bounding box center [1000, 249] width 9 height 4
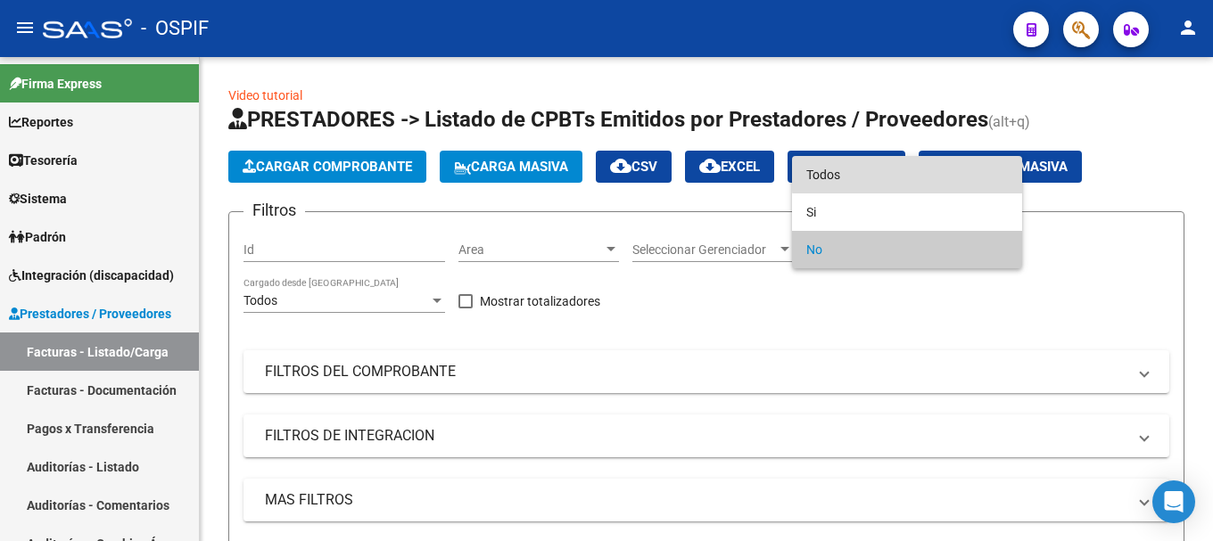
drag, startPoint x: 908, startPoint y: 172, endPoint x: 869, endPoint y: 198, distance: 47.0
click at [907, 173] on span "Todos" at bounding box center [907, 174] width 202 height 37
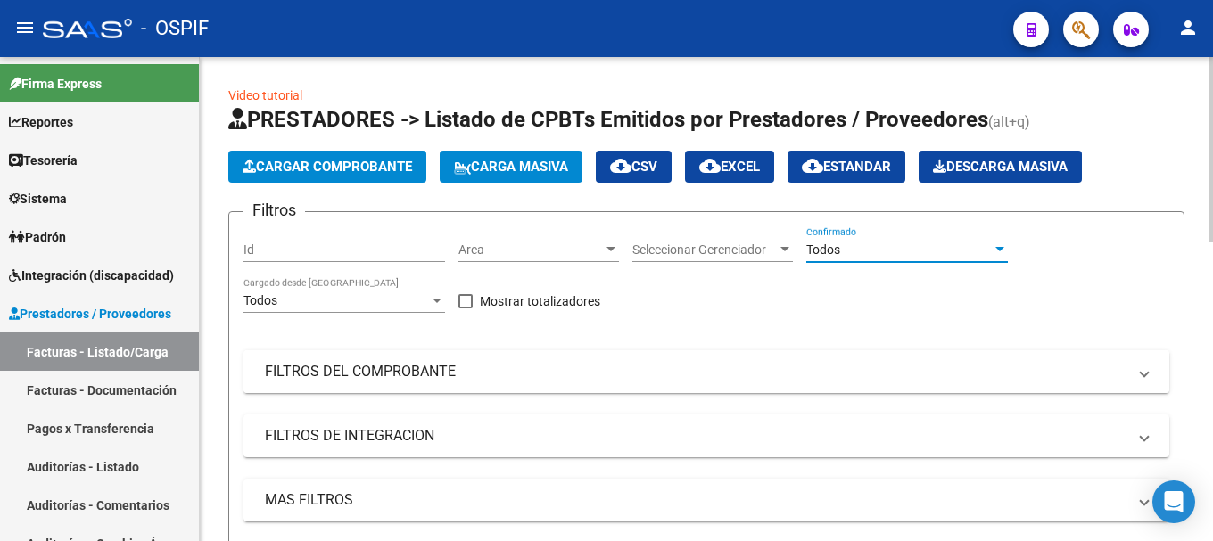
drag, startPoint x: 1140, startPoint y: 372, endPoint x: 1048, endPoint y: 387, distance: 93.1
click at [1135, 372] on mat-expansion-panel-header "FILTROS DEL COMPROBANTE" at bounding box center [707, 372] width 926 height 43
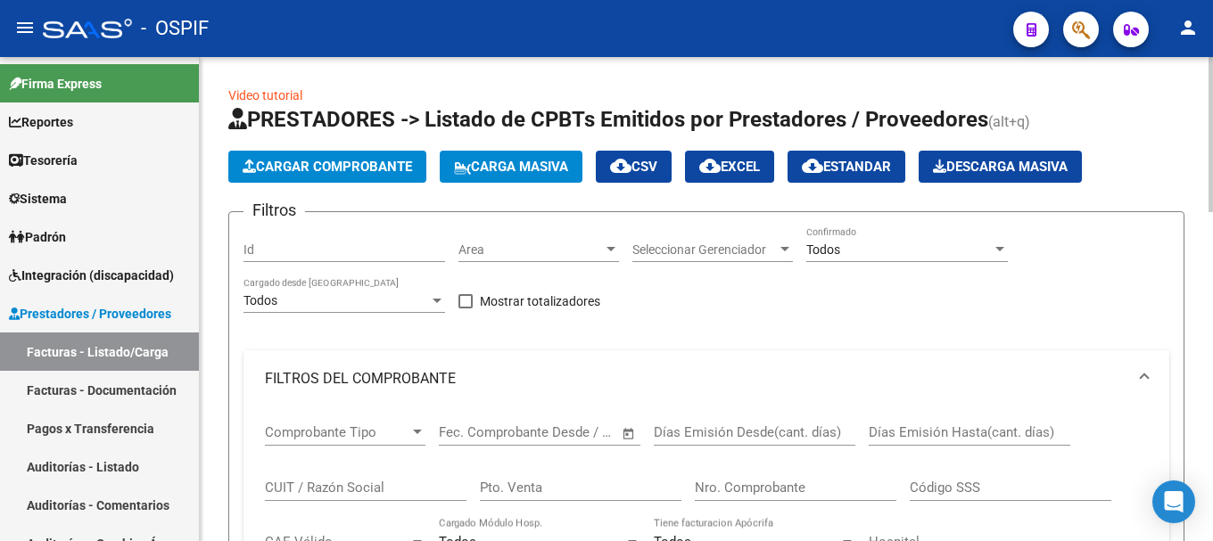
click at [397, 482] on input "CUIT / Razón Social" at bounding box center [366, 488] width 202 height 16
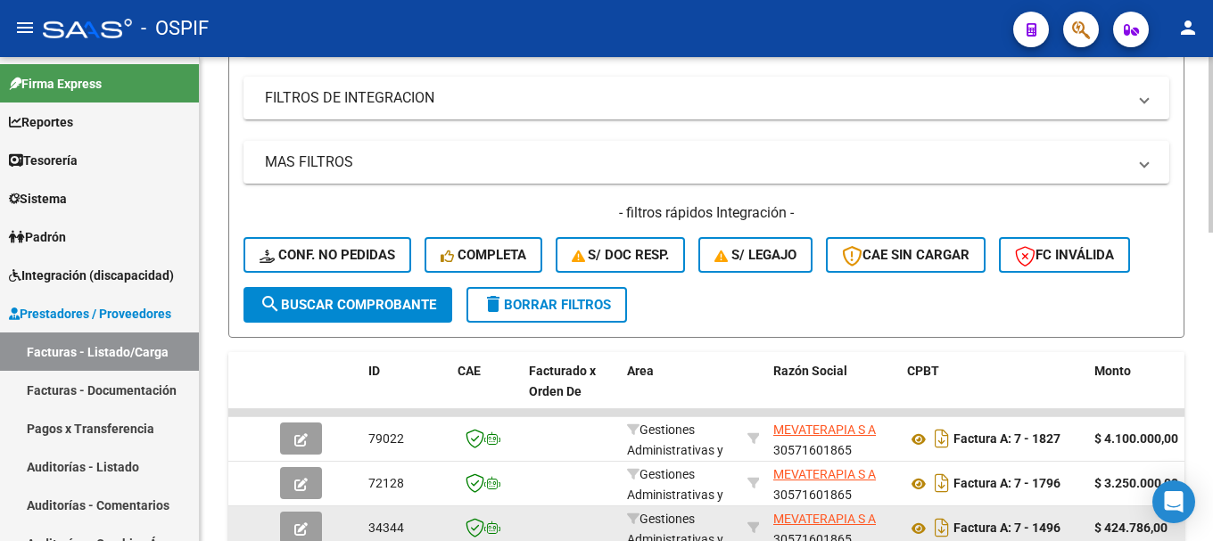
scroll to position [624, 0]
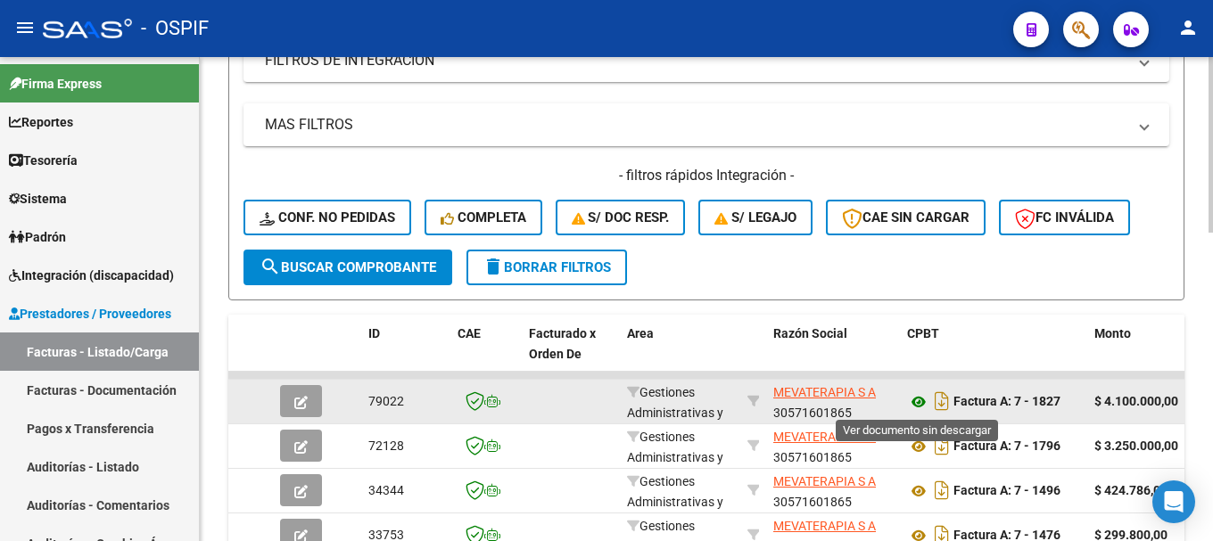
type input "mevaterapia"
click at [917, 400] on icon at bounding box center [918, 402] width 23 height 21
